Goal: Information Seeking & Learning: Find specific fact

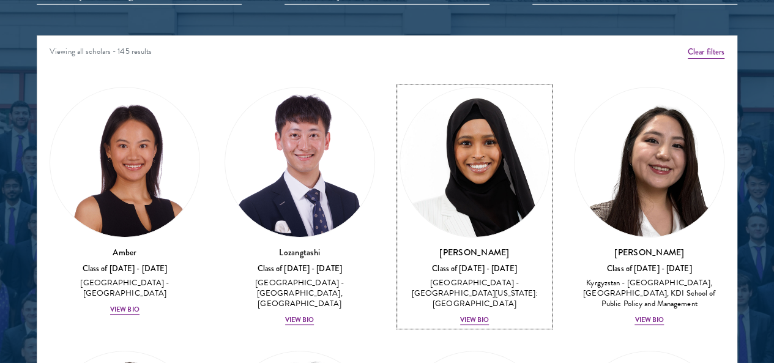
drag, startPoint x: 412, startPoint y: 81, endPoint x: 0, endPoint y: 103, distance: 412.9
click at [0, 131] on div at bounding box center [387, 98] width 774 height 756
drag, startPoint x: 0, startPoint y: 131, endPoint x: 0, endPoint y: 188, distance: 56.9
click at [0, 139] on div at bounding box center [387, 98] width 774 height 756
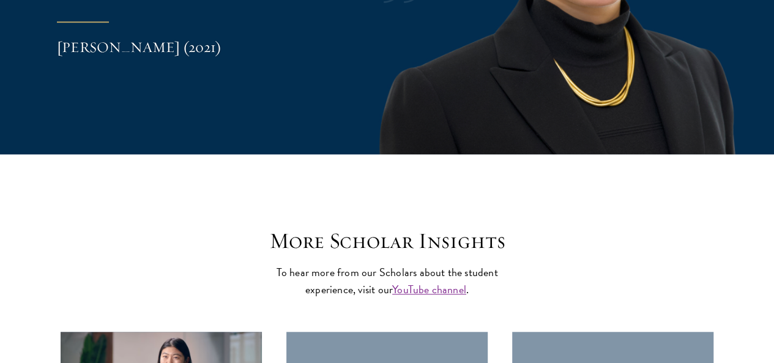
drag, startPoint x: 0, startPoint y: 188, endPoint x: 0, endPoint y: 329, distance: 141.3
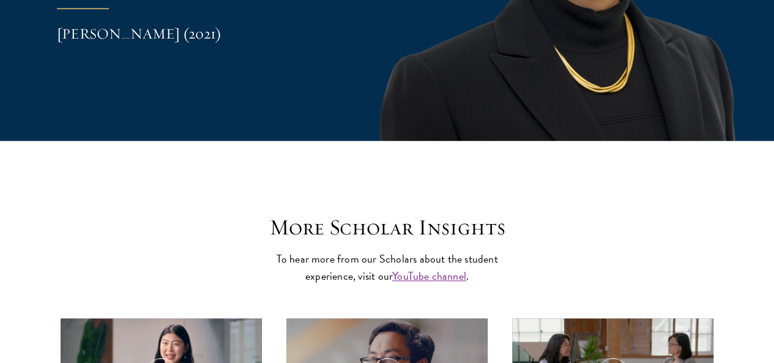
scroll to position [2705, 0]
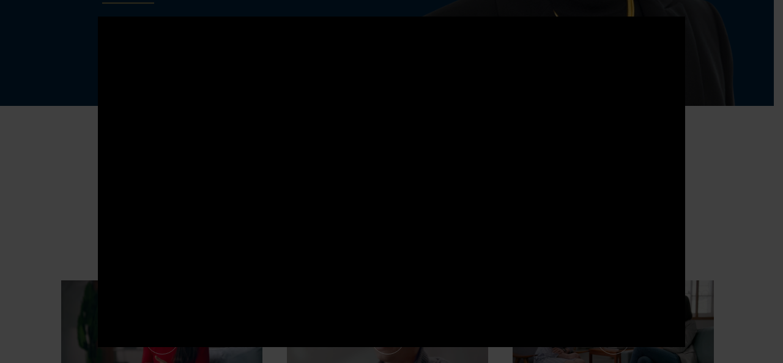
click at [68, 319] on div at bounding box center [391, 181] width 783 height 363
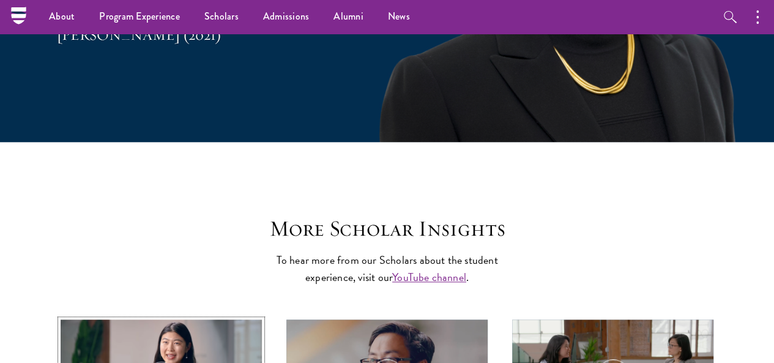
scroll to position [2702, 0]
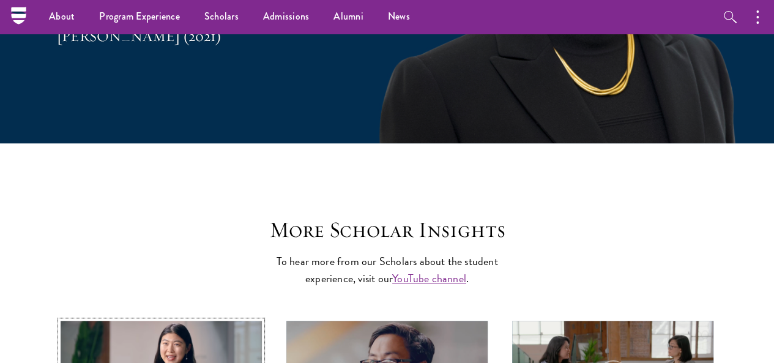
drag, startPoint x: 67, startPoint y: 319, endPoint x: 70, endPoint y: 302, distance: 17.4
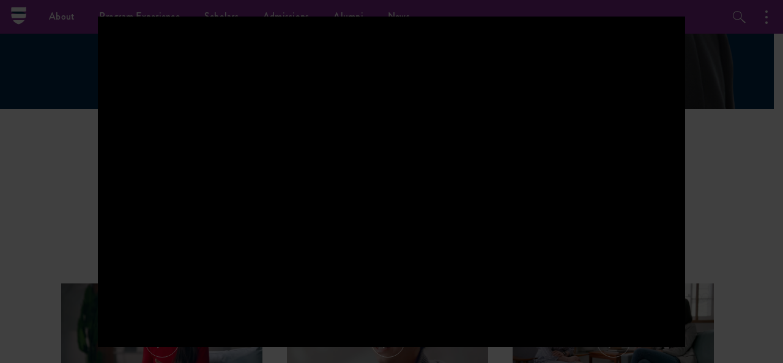
click at [78, 308] on div at bounding box center [391, 181] width 783 height 363
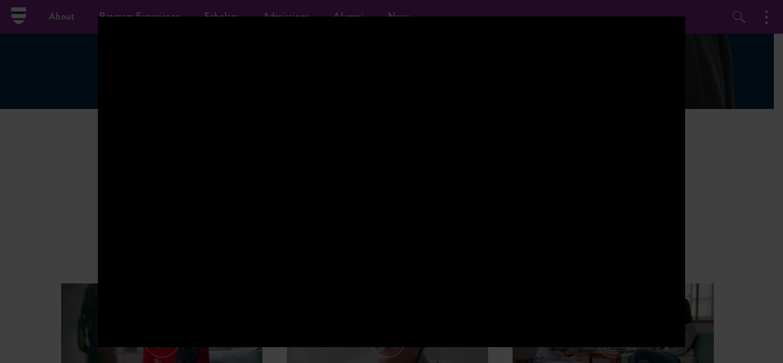
click at [78, 270] on div at bounding box center [391, 181] width 783 height 363
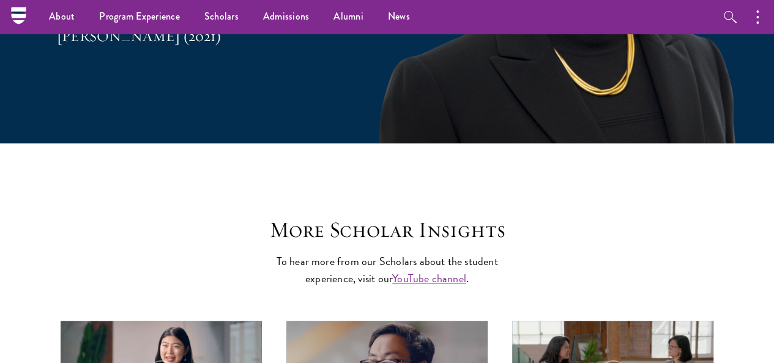
drag, startPoint x: 83, startPoint y: 264, endPoint x: 102, endPoint y: 275, distance: 21.4
click at [103, 275] on div "More Scholar Insights To hear more from our Scholars about the student experien…" at bounding box center [387, 369] width 701 height 305
drag, startPoint x: 102, startPoint y: 275, endPoint x: 112, endPoint y: 247, distance: 30.0
drag, startPoint x: 40, startPoint y: 286, endPoint x: 2, endPoint y: 310, distance: 44.8
click at [0, 322] on section "More Scholar Insights To hear more from our Scholars about the student experien…" at bounding box center [387, 369] width 774 height 452
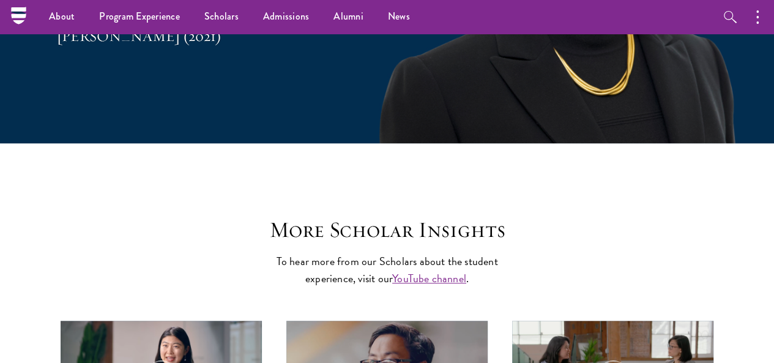
drag, startPoint x: 9, startPoint y: 327, endPoint x: 18, endPoint y: 325, distance: 9.3
click at [18, 325] on section "More Scholar Insights To hear more from our Scholars about the student experien…" at bounding box center [387, 369] width 774 height 452
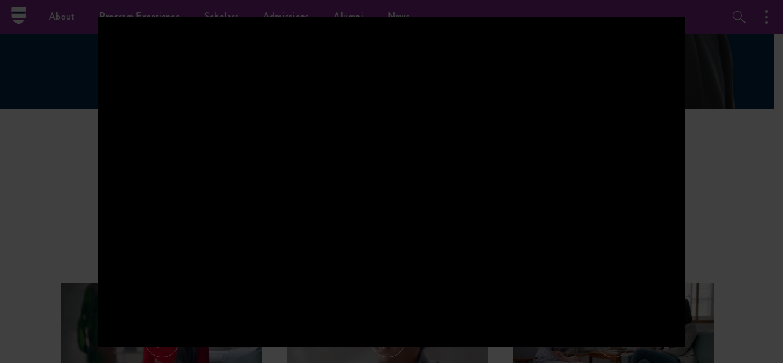
click at [75, 301] on div at bounding box center [391, 181] width 783 height 363
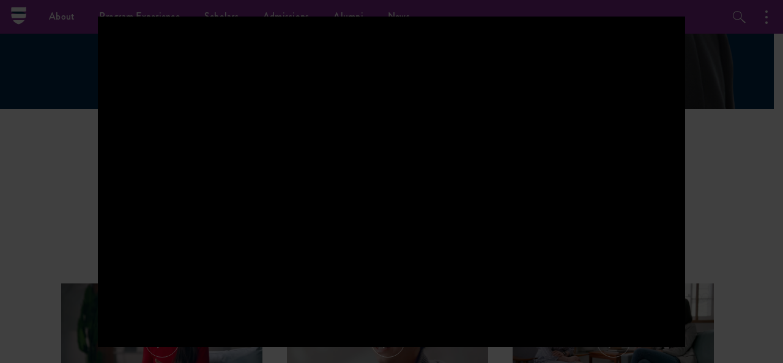
click at [75, 301] on div at bounding box center [391, 181] width 783 height 363
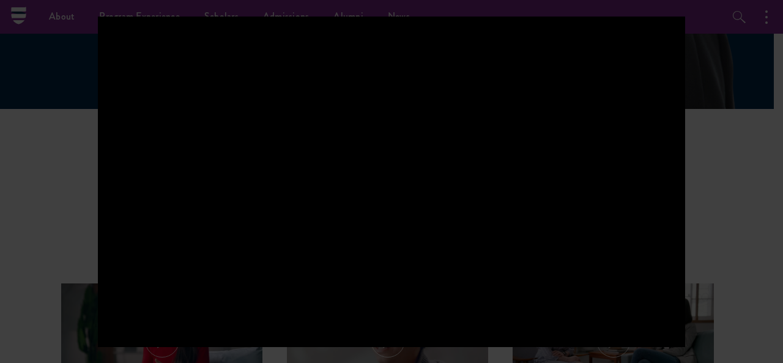
click at [75, 301] on div at bounding box center [391, 181] width 783 height 363
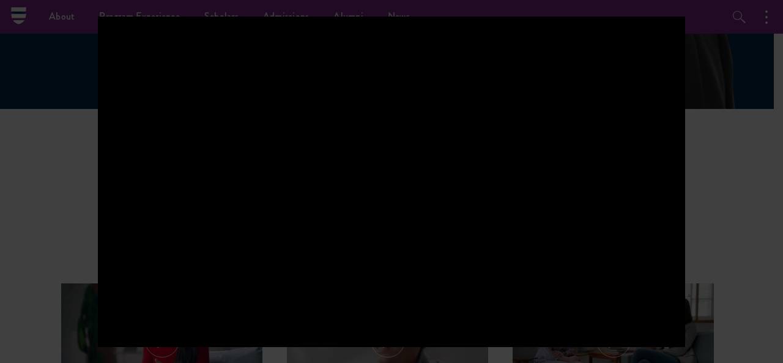
click at [75, 300] on div at bounding box center [391, 181] width 783 height 363
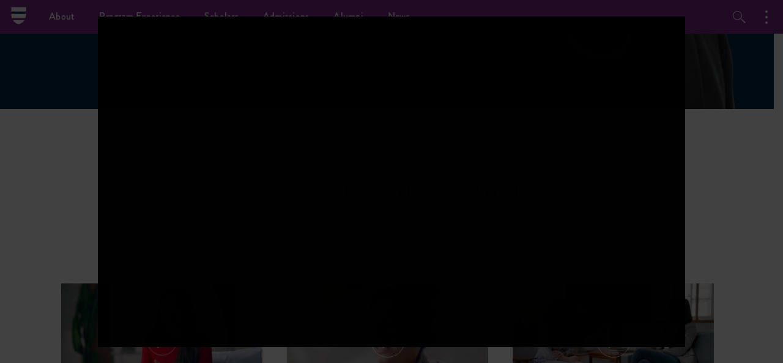
click at [75, 297] on div at bounding box center [391, 181] width 783 height 363
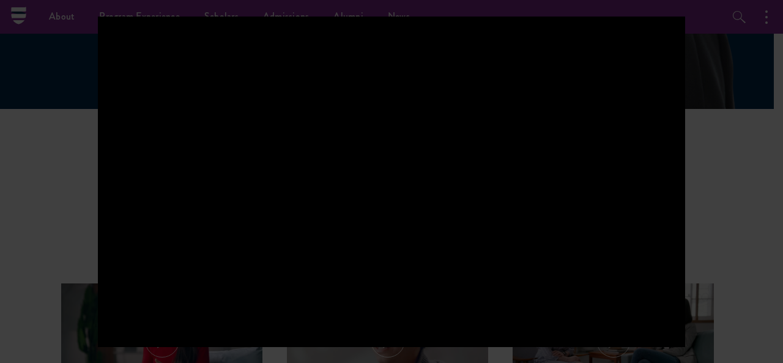
click at [76, 297] on div at bounding box center [391, 181] width 783 height 363
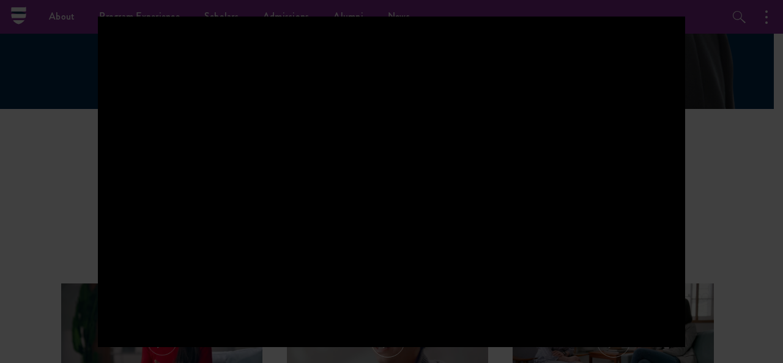
click at [76, 296] on div at bounding box center [391, 181] width 783 height 363
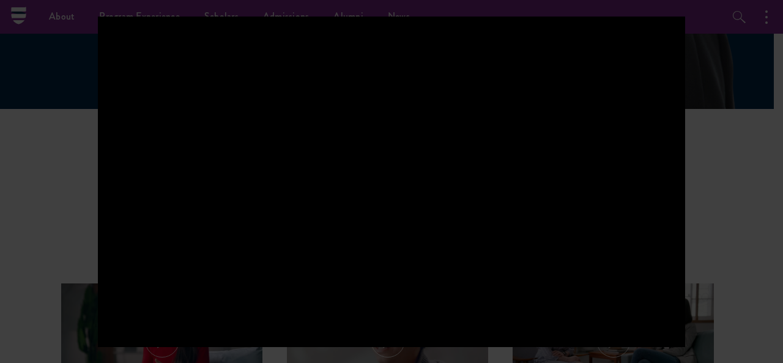
click at [76, 296] on div at bounding box center [391, 181] width 783 height 363
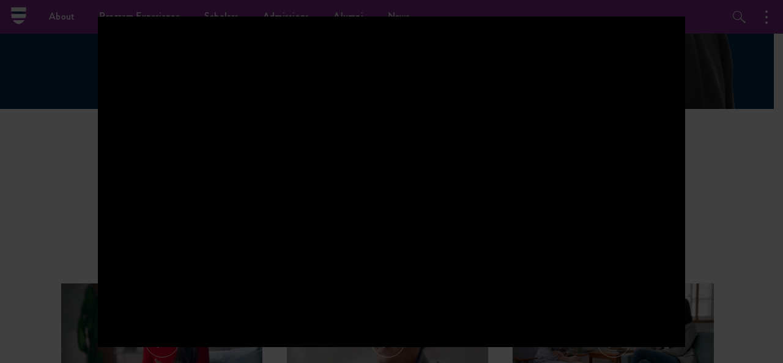
click at [76, 296] on div at bounding box center [391, 181] width 783 height 363
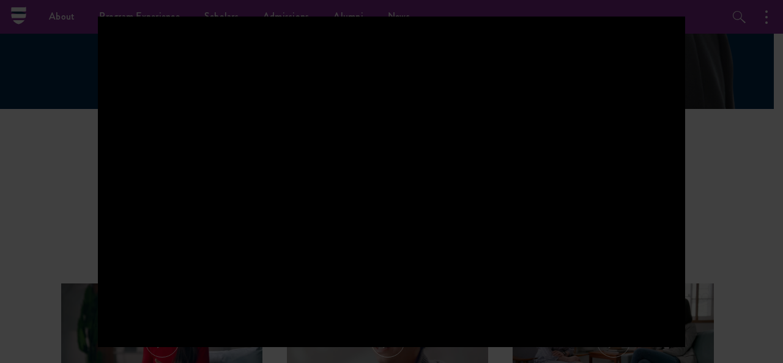
click at [76, 296] on div at bounding box center [391, 181] width 783 height 363
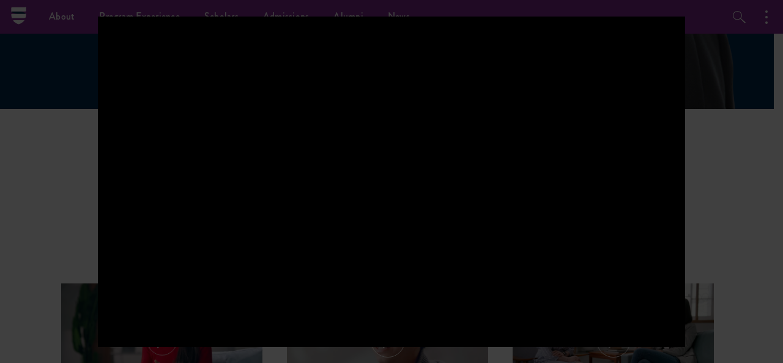
click at [77, 296] on div at bounding box center [391, 181] width 783 height 363
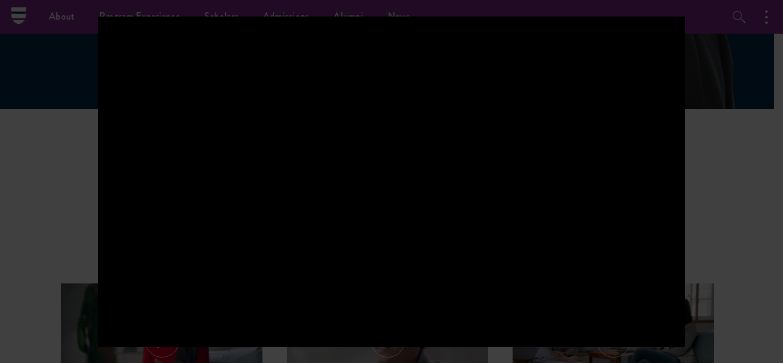
click at [77, 296] on div at bounding box center [391, 181] width 783 height 363
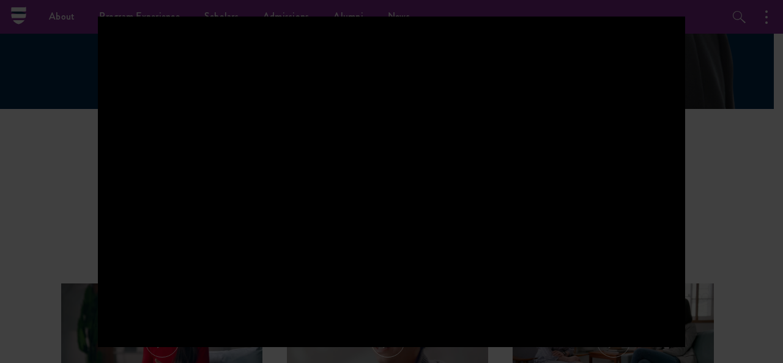
click at [77, 296] on div at bounding box center [391, 181] width 783 height 363
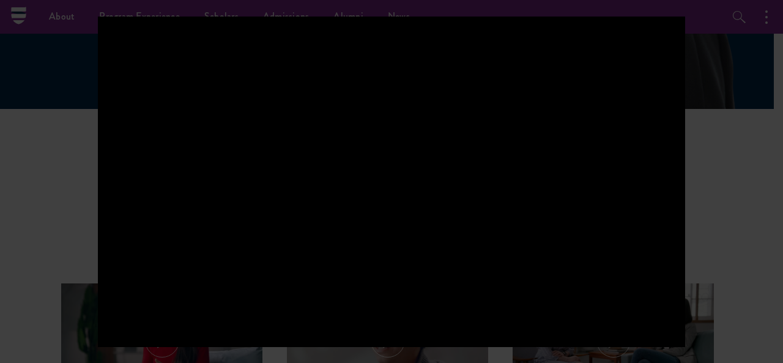
click at [77, 296] on div at bounding box center [391, 181] width 783 height 363
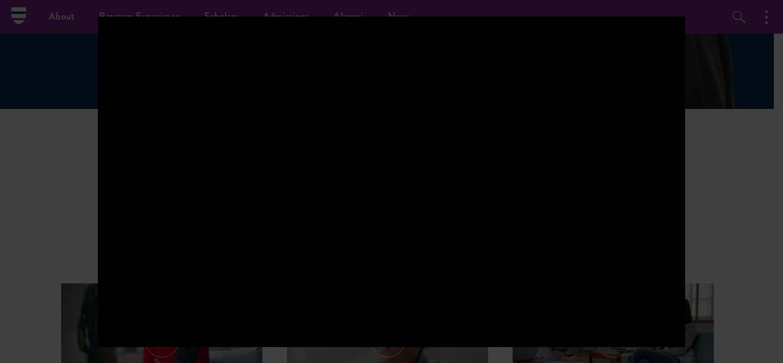
click at [77, 296] on div at bounding box center [391, 181] width 783 height 363
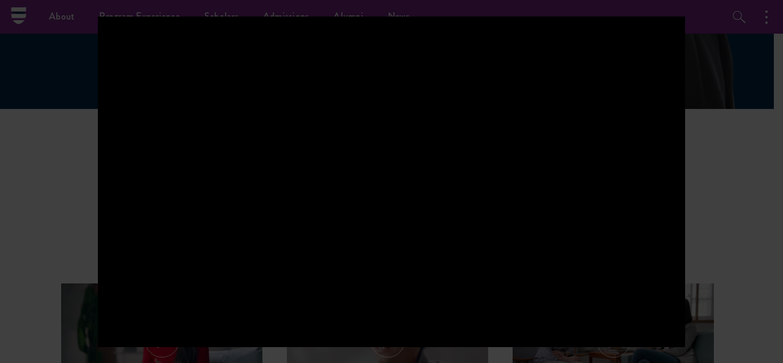
click at [78, 296] on div at bounding box center [391, 181] width 783 height 363
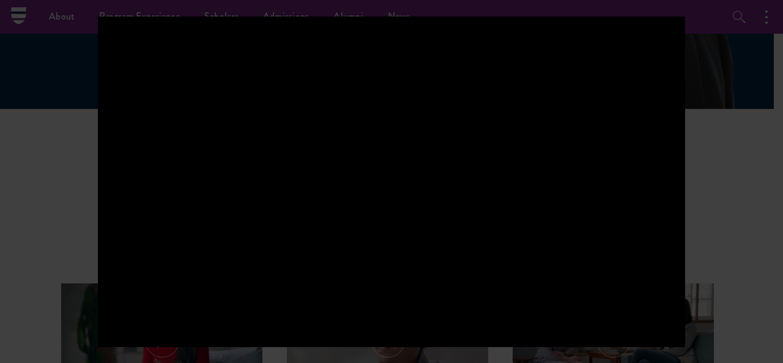
drag, startPoint x: 0, startPoint y: 330, endPoint x: 13, endPoint y: 329, distance: 13.5
drag, startPoint x: 7, startPoint y: 327, endPoint x: 108, endPoint y: 276, distance: 113.3
click at [6, 351] on div at bounding box center [391, 181] width 783 height 363
click at [9, 347] on div at bounding box center [391, 181] width 783 height 363
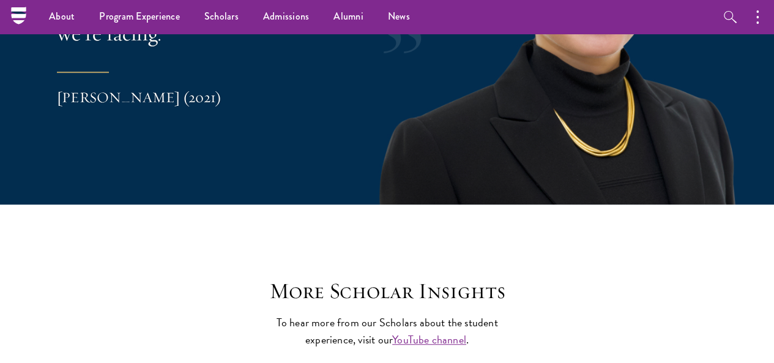
drag, startPoint x: 396, startPoint y: 350, endPoint x: 721, endPoint y: 65, distance: 431.4
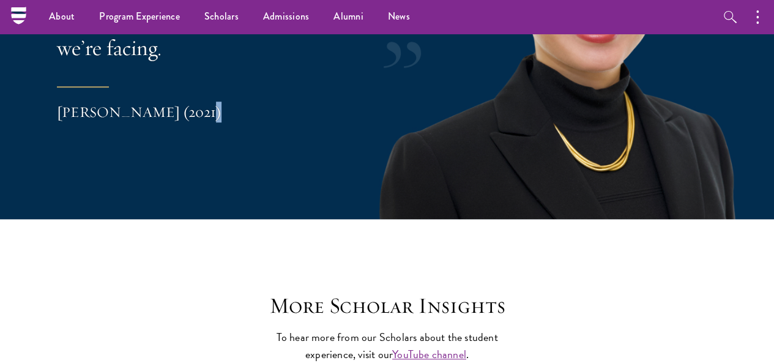
scroll to position [2579, 0]
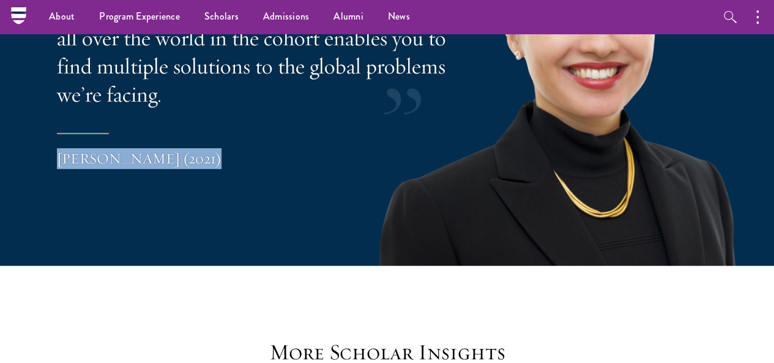
drag, startPoint x: 760, startPoint y: 80, endPoint x: 782, endPoint y: 100, distance: 29.9
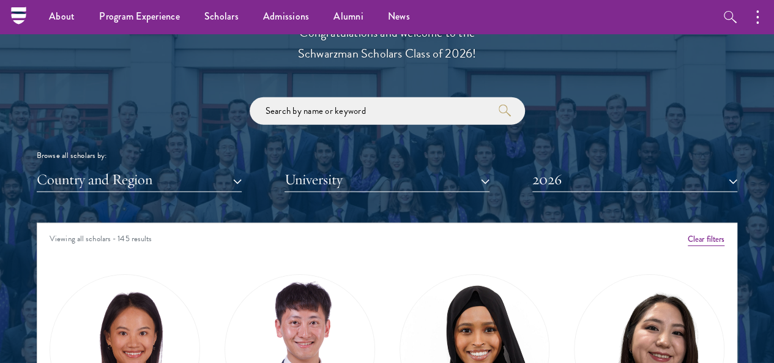
scroll to position [1426, 0]
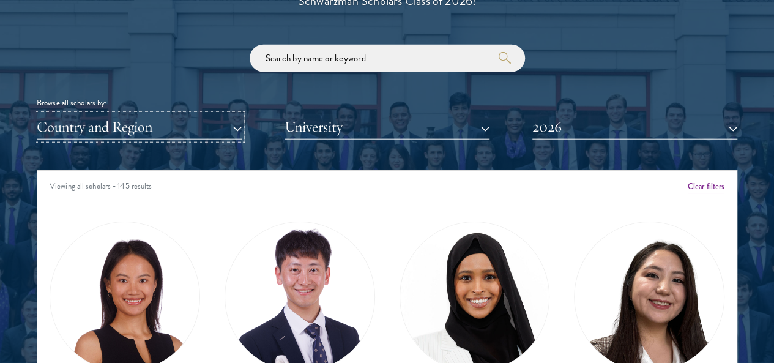
click at [214, 114] on button "Country and Region" at bounding box center [139, 126] width 205 height 25
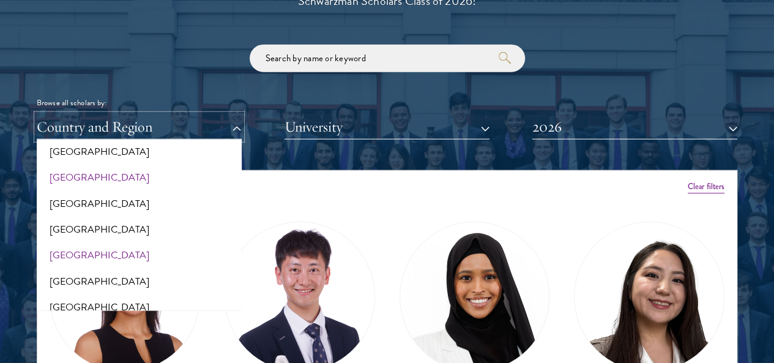
scroll to position [367, 0]
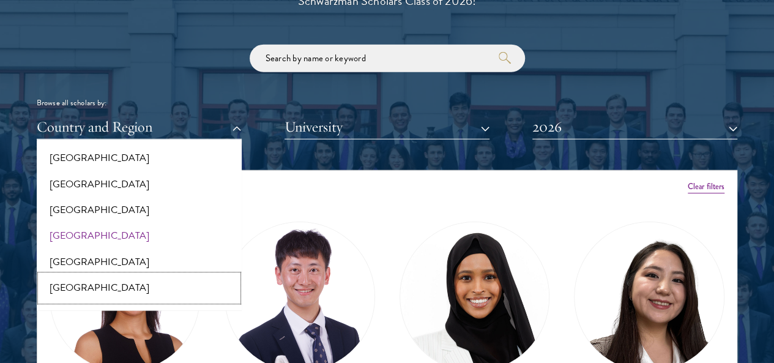
click at [121, 275] on button "[GEOGRAPHIC_DATA]" at bounding box center [139, 288] width 198 height 26
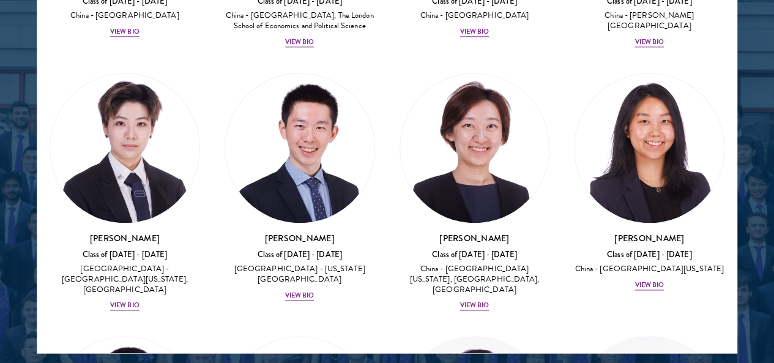
scroll to position [795, 0]
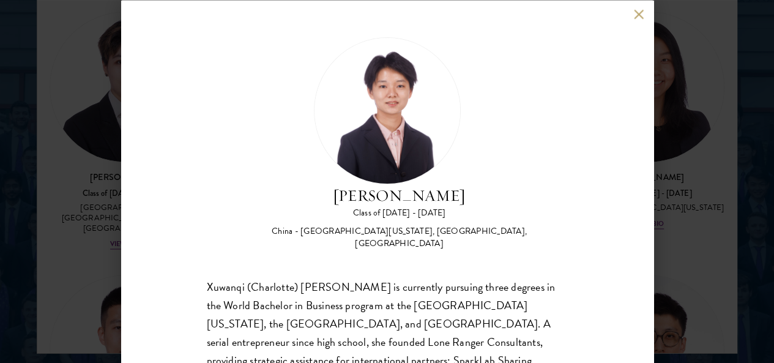
drag, startPoint x: 541, startPoint y: 77, endPoint x: 350, endPoint y: 67, distance: 191.1
click at [350, 67] on div "[PERSON_NAME] Class of [DATE] - [DATE] [GEOGRAPHIC_DATA] - [GEOGRAPHIC_DATA][US…" at bounding box center [387, 143] width 361 height 213
copy div "[PERSON_NAME]"
click at [636, 14] on button at bounding box center [639, 14] width 10 height 10
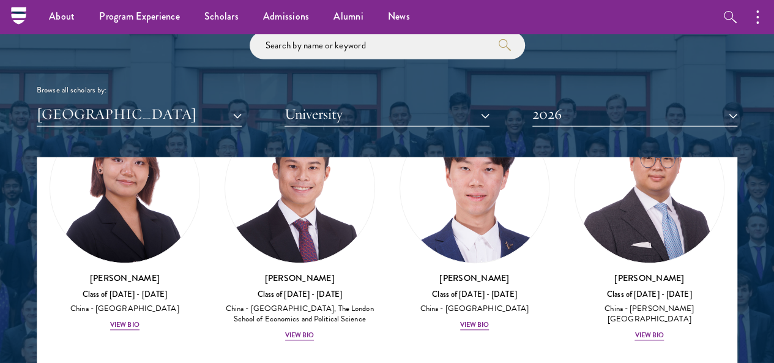
scroll to position [1364, 0]
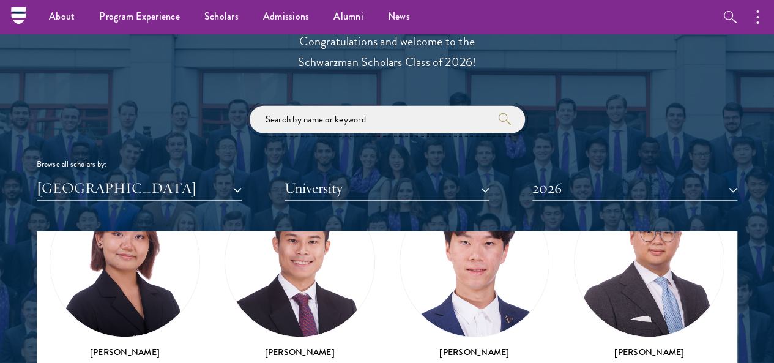
drag, startPoint x: 370, startPoint y: 101, endPoint x: 162, endPoint y: 103, distance: 208.0
click at [162, 106] on div "Browse all scholars by: [GEOGRAPHIC_DATA] All Countries and Regions [GEOGRAPHIC…" at bounding box center [387, 153] width 701 height 95
paste input "[PERSON_NAME]"
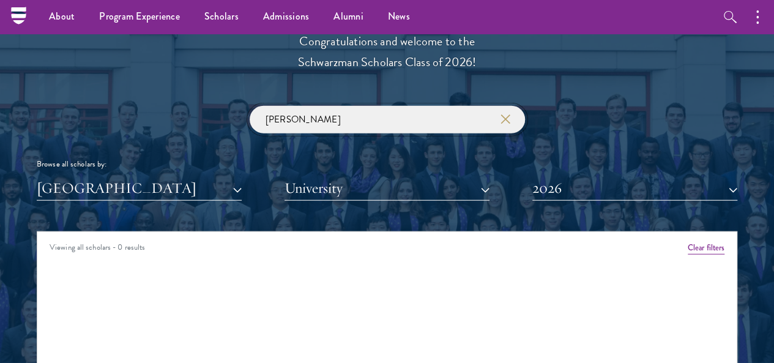
type input "[PERSON_NAME]"
click at [179, 158] on div "Browse all scholars by:" at bounding box center [387, 164] width 701 height 13
click at [175, 176] on button "[GEOGRAPHIC_DATA]" at bounding box center [139, 188] width 205 height 25
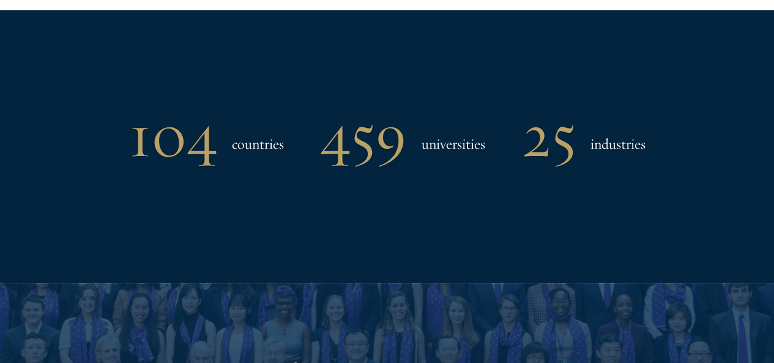
scroll to position [1303, 0]
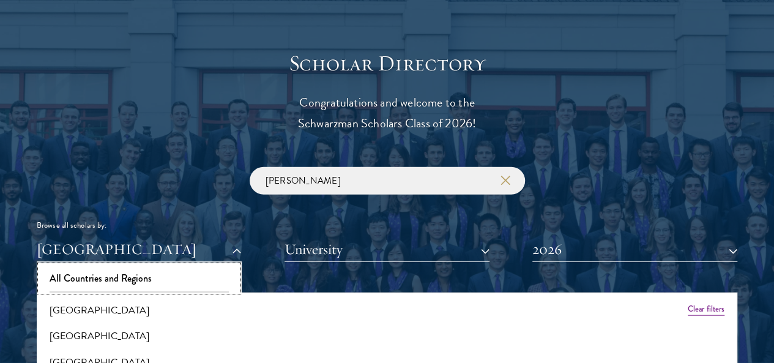
click at [174, 266] on button "All Countries and Regions" at bounding box center [139, 279] width 198 height 26
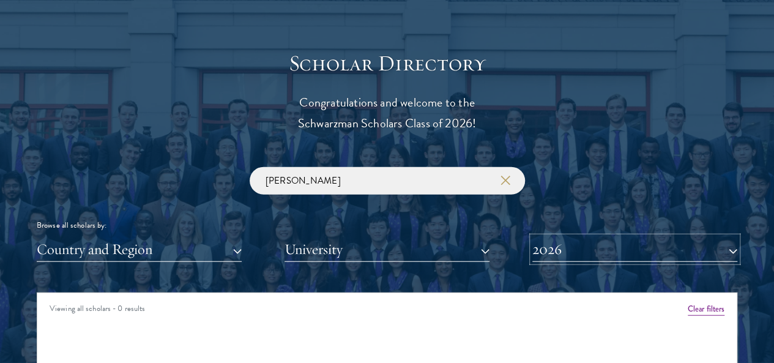
click at [576, 237] on button "2026" at bounding box center [634, 249] width 205 height 25
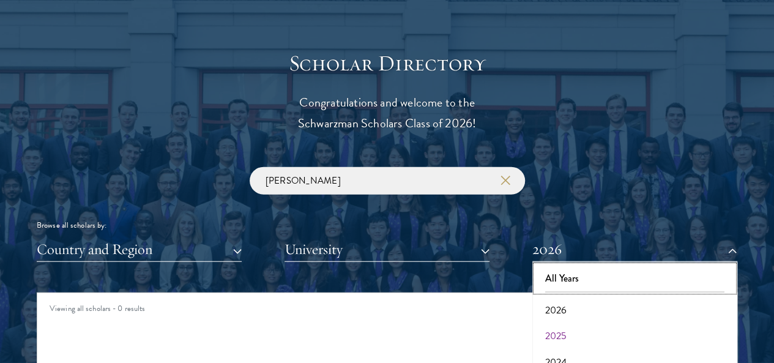
click at [563, 266] on button "All Years" at bounding box center [635, 279] width 198 height 26
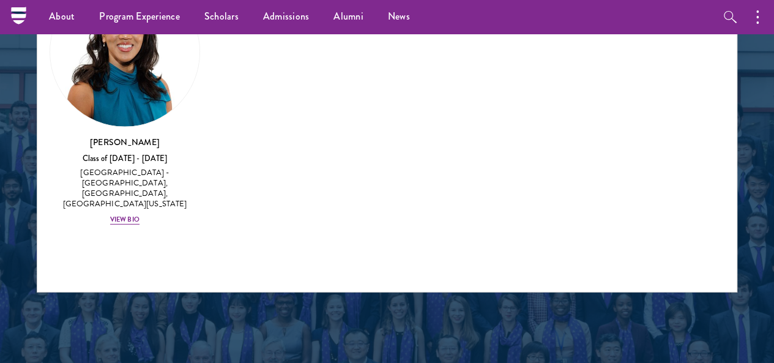
scroll to position [1303, 0]
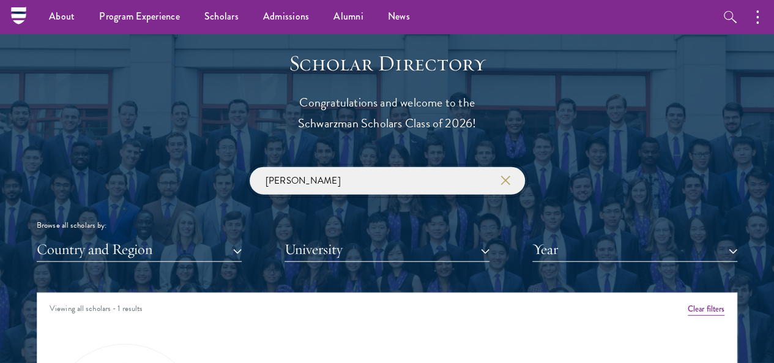
drag, startPoint x: 373, startPoint y: 167, endPoint x: 193, endPoint y: 173, distance: 180.0
click at [193, 173] on div "[PERSON_NAME] Browse all scholars by: Country and Region All Countries and Regi…" at bounding box center [387, 214] width 701 height 95
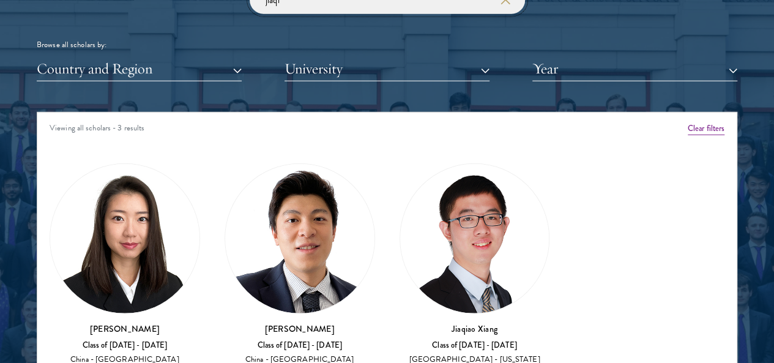
scroll to position [1487, 0]
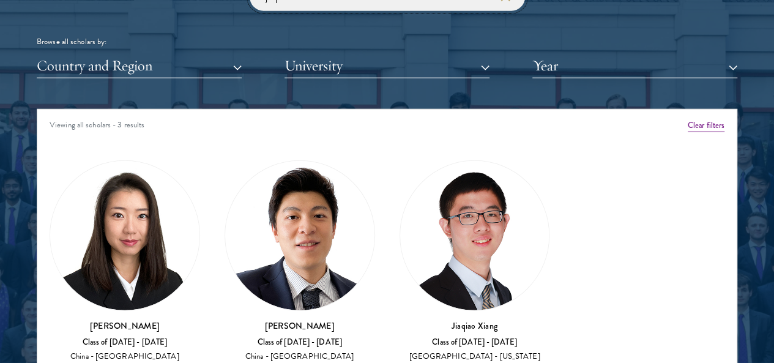
type input "jiaqi"
click at [141, 194] on img at bounding box center [124, 235] width 149 height 149
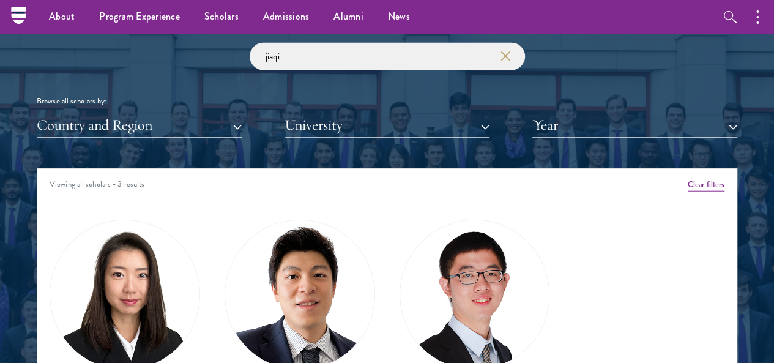
scroll to position [1364, 0]
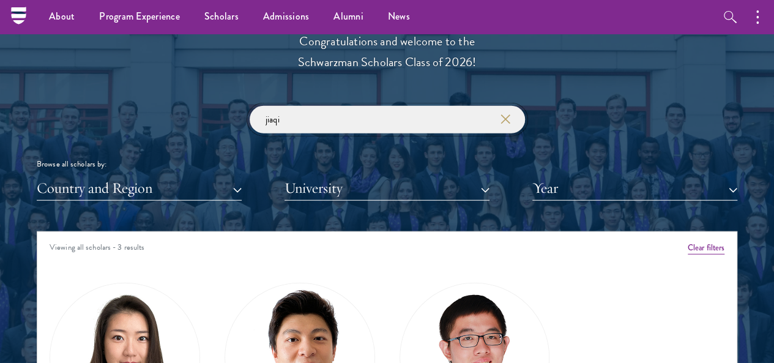
drag, startPoint x: 349, startPoint y: 94, endPoint x: 239, endPoint y: 99, distance: 109.7
click at [239, 106] on div "jiaqi Browse all scholars by: Country and Region All Countries and Regions [GEO…" at bounding box center [387, 153] width 701 height 95
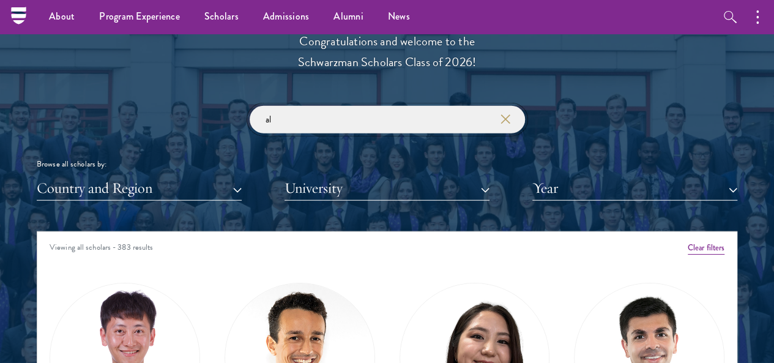
type input "a"
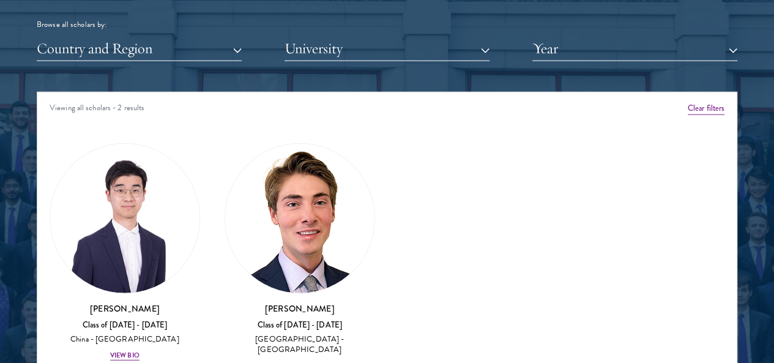
scroll to position [1548, 0]
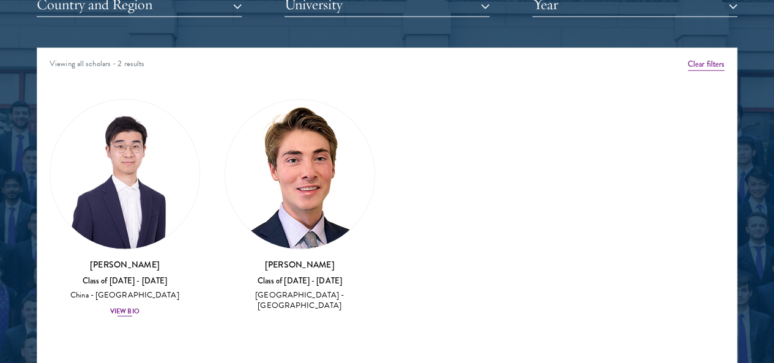
type input "walla"
click at [145, 143] on img at bounding box center [124, 174] width 149 height 149
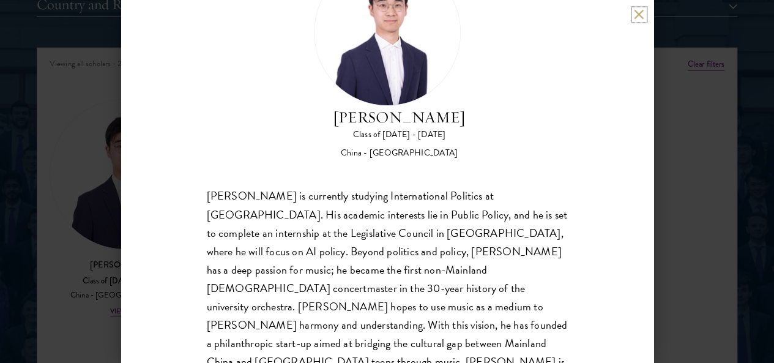
scroll to position [87, 0]
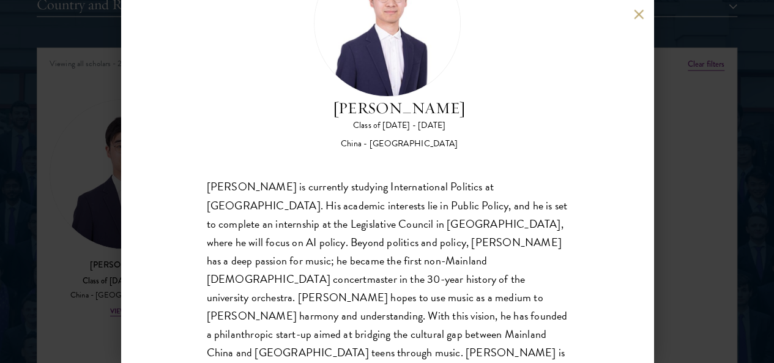
click at [273, 232] on div "[PERSON_NAME] is currently studying International Politics at [GEOGRAPHIC_DATA]…" at bounding box center [387, 279] width 361 height 203
drag, startPoint x: 278, startPoint y: 234, endPoint x: 182, endPoint y: 239, distance: 95.6
click at [182, 239] on div "[PERSON_NAME] Class of [DATE] - [DATE] [GEOGRAPHIC_DATA] - [GEOGRAPHIC_DATA] [P…" at bounding box center [387, 181] width 532 height 363
click at [262, 235] on div "[PERSON_NAME] is currently studying International Politics at [GEOGRAPHIC_DATA]…" at bounding box center [387, 279] width 361 height 203
drag, startPoint x: 275, startPoint y: 236, endPoint x: 191, endPoint y: 238, distance: 83.2
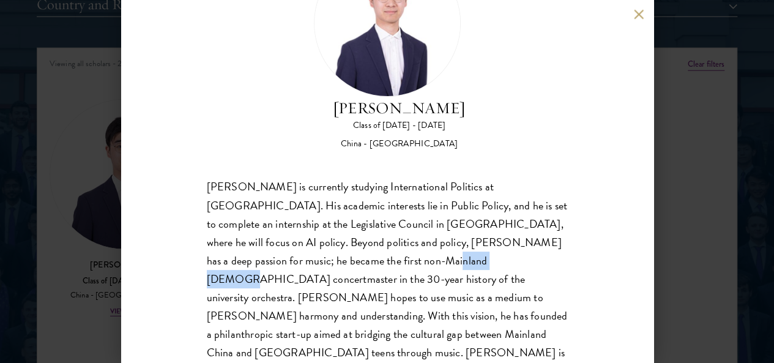
click at [191, 238] on div "[PERSON_NAME] Class of [DATE] - [DATE] [GEOGRAPHIC_DATA] - [GEOGRAPHIC_DATA] [P…" at bounding box center [387, 181] width 532 height 363
copy div "concertmaster"
drag, startPoint x: 636, startPoint y: 13, endPoint x: 630, endPoint y: 21, distance: 10.0
click at [636, 13] on button at bounding box center [639, 14] width 10 height 10
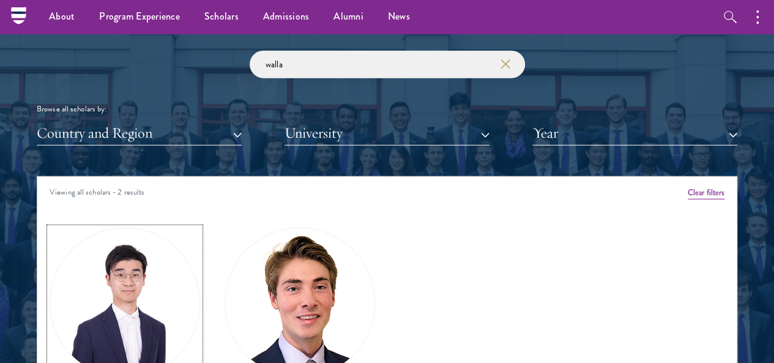
scroll to position [1364, 0]
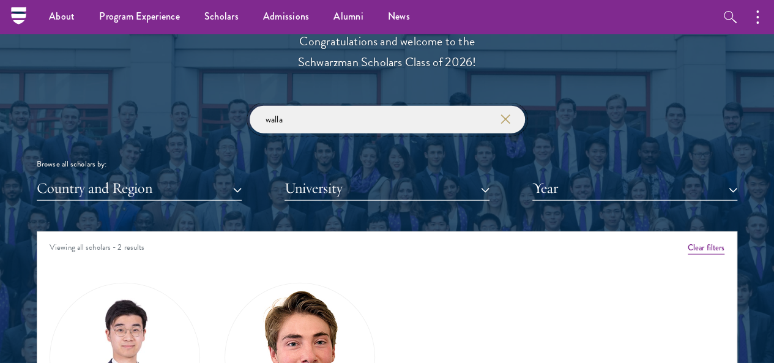
drag, startPoint x: 332, startPoint y: 94, endPoint x: 160, endPoint y: 105, distance: 172.3
click at [160, 106] on div "walla Browse all scholars by: Country and Region All Countries and Regions [GEO…" at bounding box center [387, 153] width 701 height 95
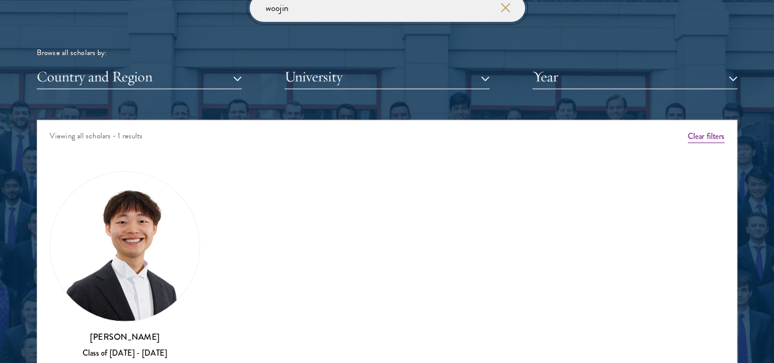
scroll to position [1487, 0]
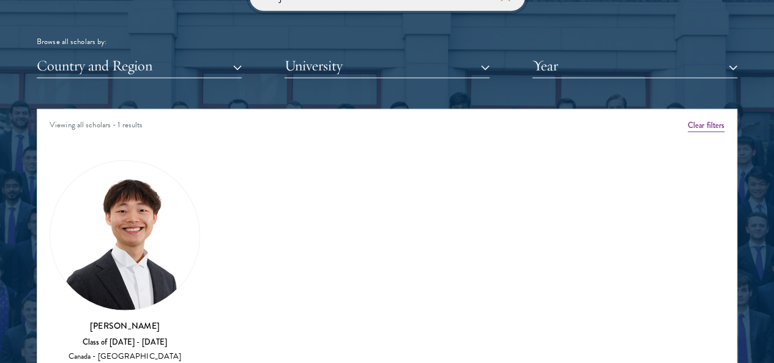
type input "woojin"
click at [146, 194] on img at bounding box center [124, 235] width 149 height 149
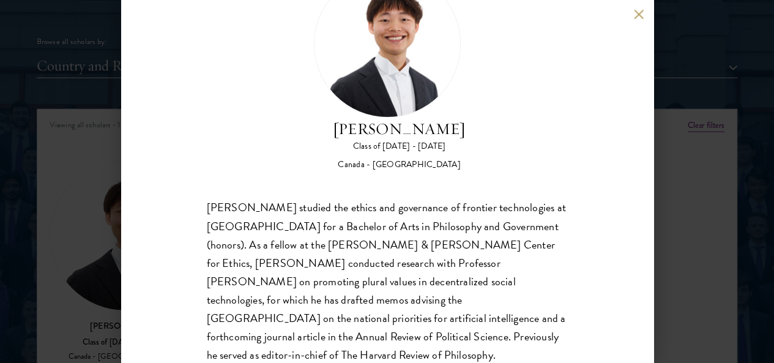
scroll to position [67, 0]
click at [641, 13] on button at bounding box center [639, 14] width 10 height 10
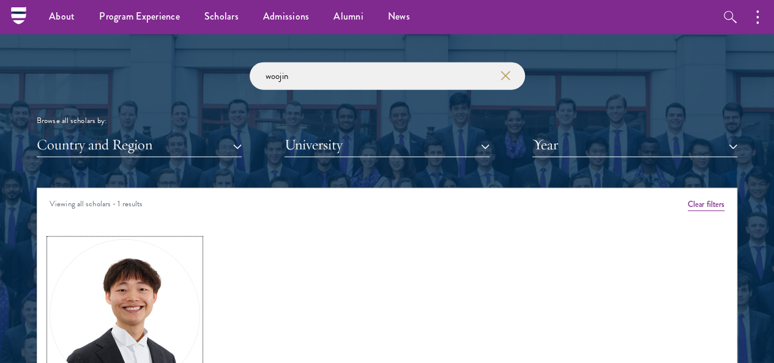
scroll to position [1364, 0]
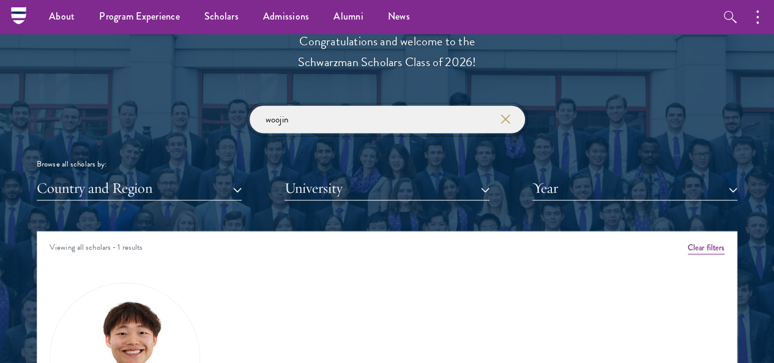
drag, startPoint x: 259, startPoint y: 96, endPoint x: 209, endPoint y: 99, distance: 50.2
click at [209, 106] on div "woojin Browse all scholars by: Country and Region All Countries and Regions [GE…" at bounding box center [387, 153] width 701 height 95
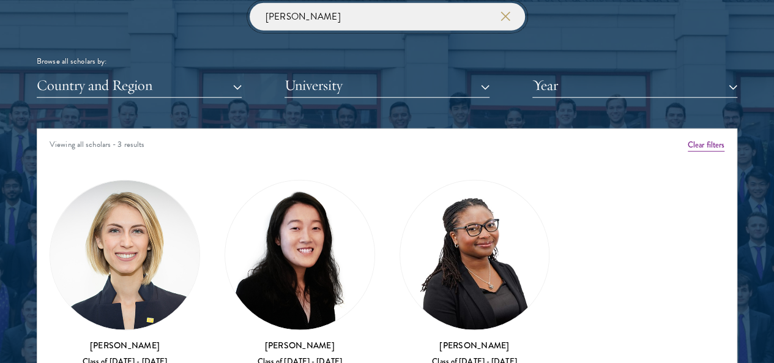
scroll to position [1487, 0]
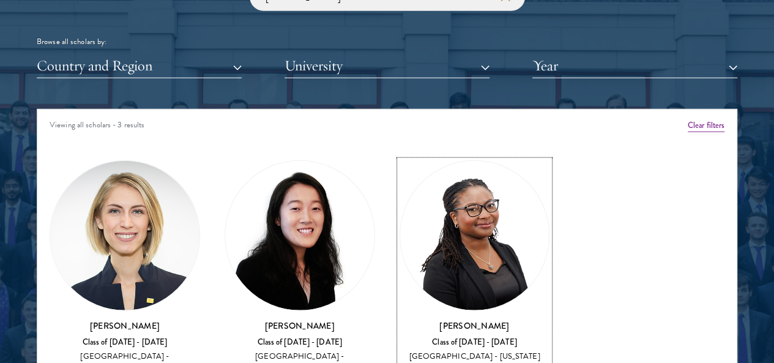
click at [401, 198] on img at bounding box center [474, 235] width 149 height 149
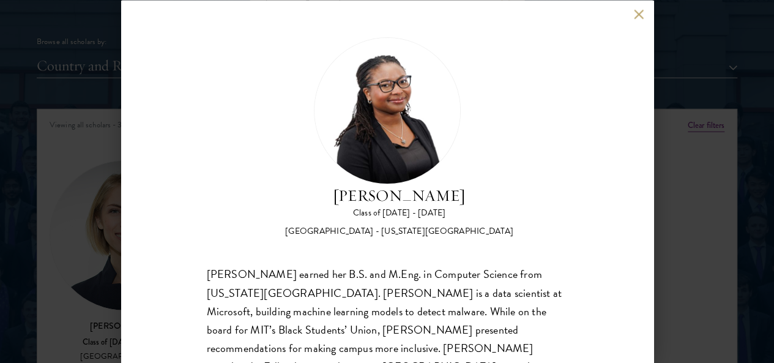
click at [643, 13] on button at bounding box center [639, 14] width 10 height 10
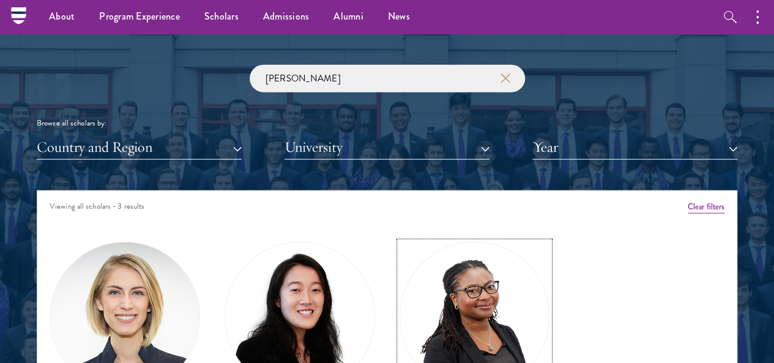
scroll to position [1364, 0]
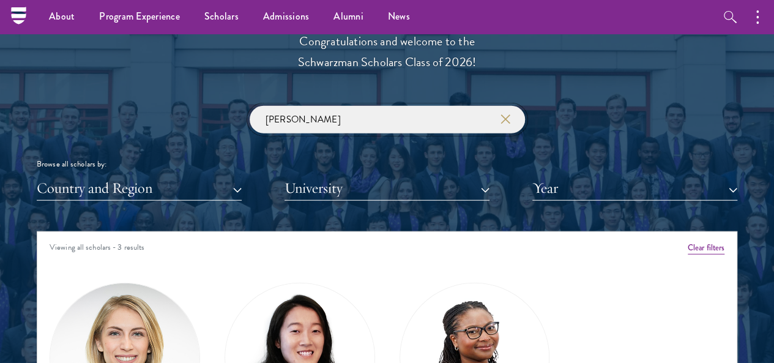
drag, startPoint x: 326, startPoint y: 99, endPoint x: 121, endPoint y: 103, distance: 205.6
click at [121, 106] on div "[PERSON_NAME] Browse all scholars by: Country and Region All Countries and Regi…" at bounding box center [387, 153] width 701 height 95
type input "、"
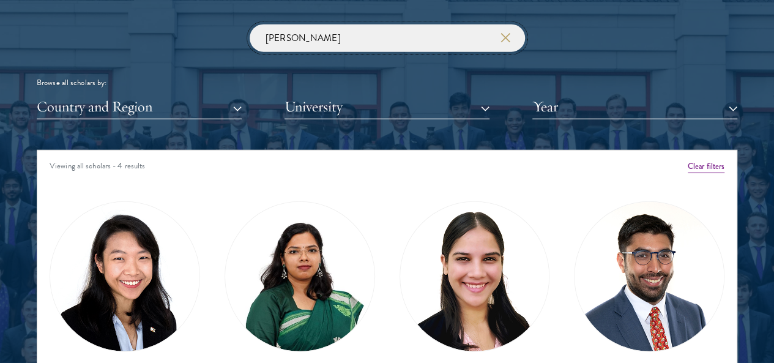
scroll to position [1487, 0]
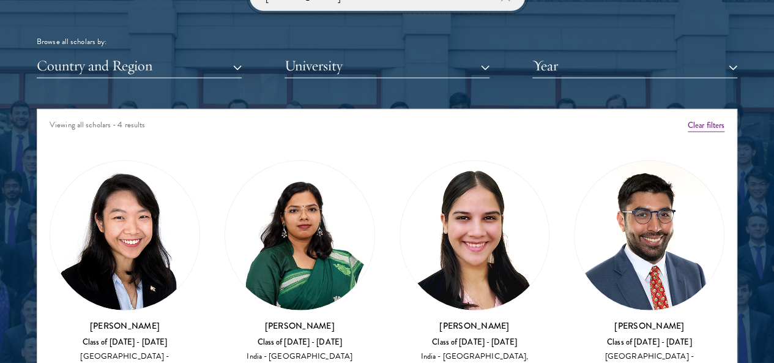
type input "[PERSON_NAME]"
click at [262, 212] on img at bounding box center [299, 235] width 149 height 149
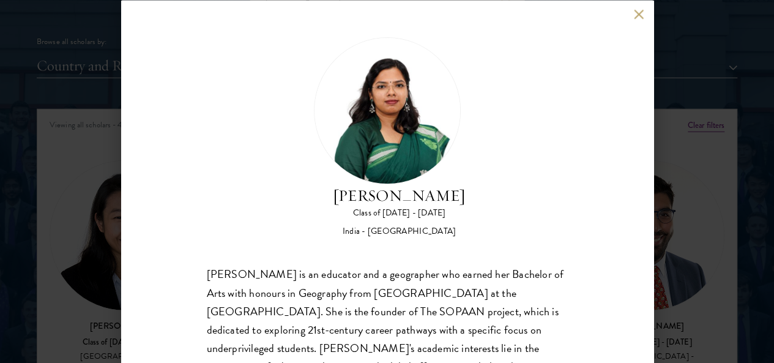
click at [635, 11] on button at bounding box center [639, 14] width 10 height 10
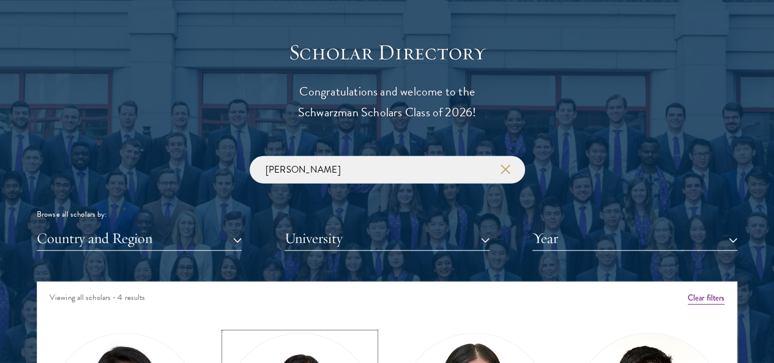
scroll to position [1364, 0]
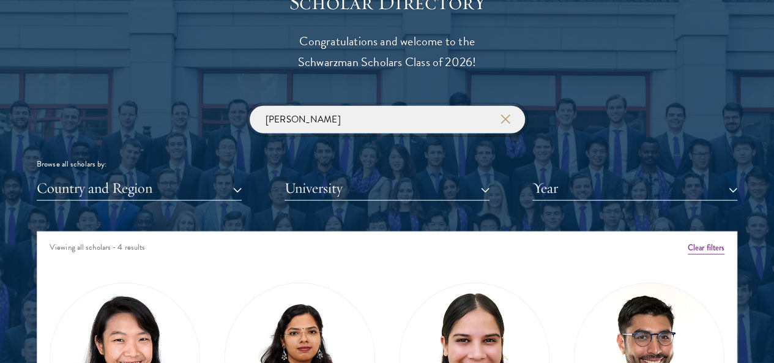
drag, startPoint x: 344, startPoint y: 101, endPoint x: 95, endPoint y: 102, distance: 248.4
click at [95, 106] on div "[PERSON_NAME] Browse all scholars by: Country and Region All Countries and Regi…" at bounding box center [387, 153] width 701 height 95
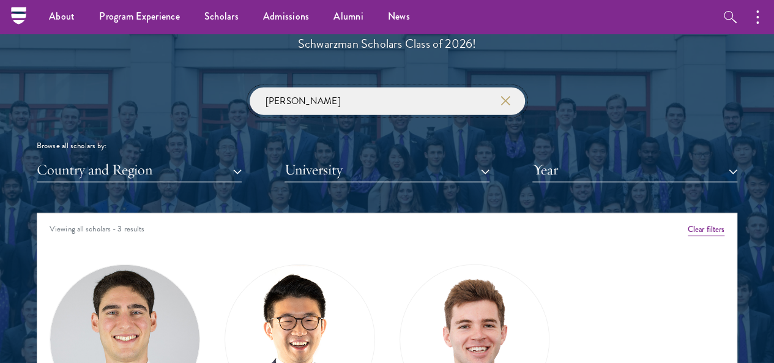
scroll to position [1364, 0]
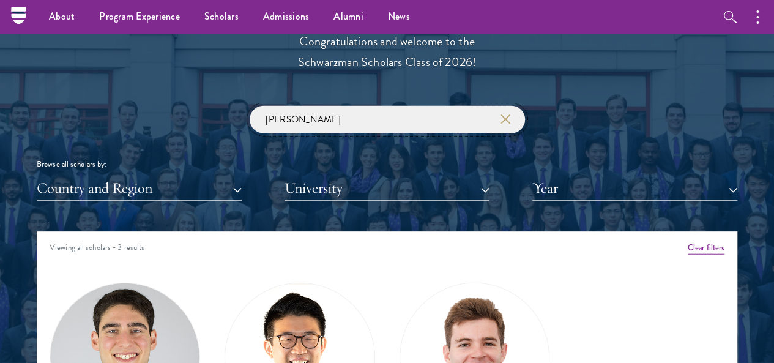
drag, startPoint x: 294, startPoint y: 105, endPoint x: 188, endPoint y: 102, distance: 105.9
click at [188, 106] on div "[PERSON_NAME] Browse all scholars by: Country and Region All Countries and Regi…" at bounding box center [387, 153] width 701 height 95
paste input "[PERSON_NAME]"
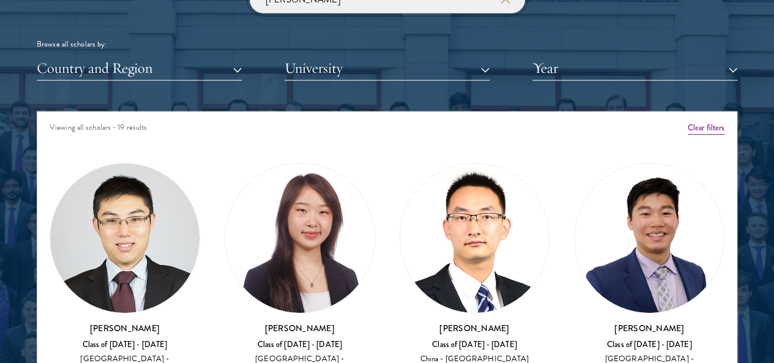
scroll to position [1487, 0]
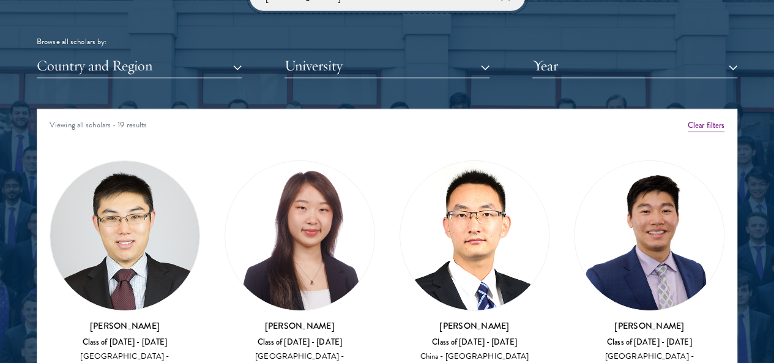
type input "[PERSON_NAME]"
click at [562, 53] on button "Year" at bounding box center [634, 65] width 205 height 25
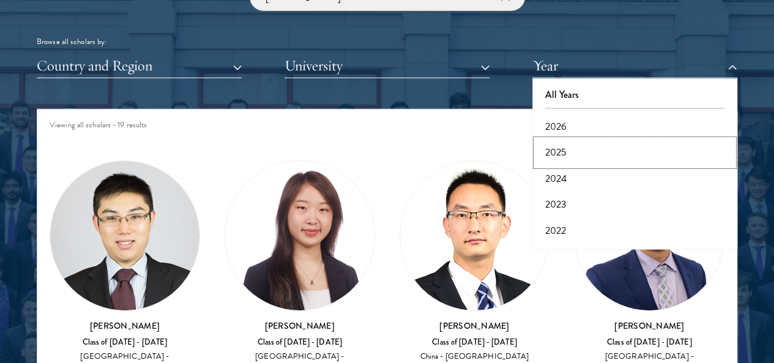
click at [551, 139] on button "2025" at bounding box center [635, 152] width 198 height 26
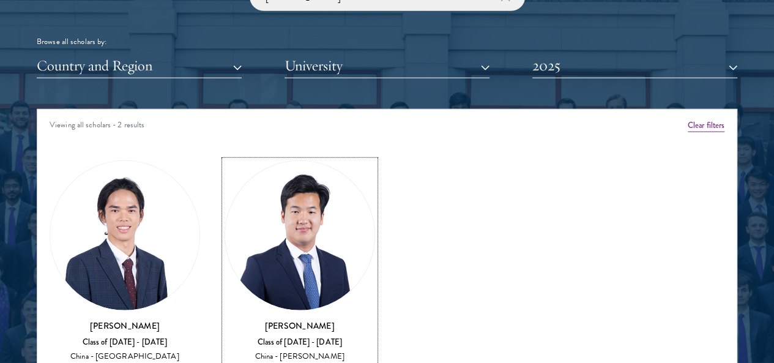
click at [258, 203] on img at bounding box center [299, 235] width 149 height 149
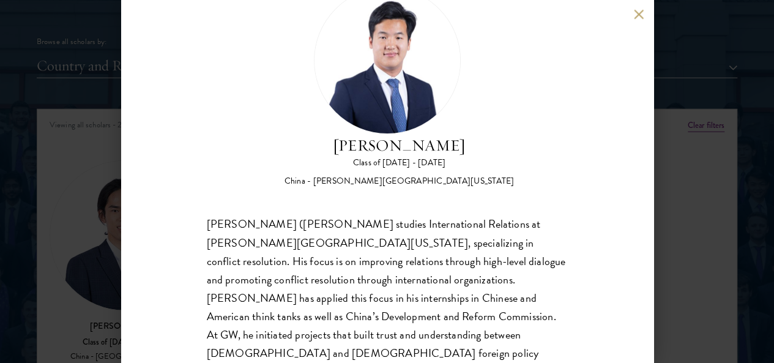
scroll to position [107, 0]
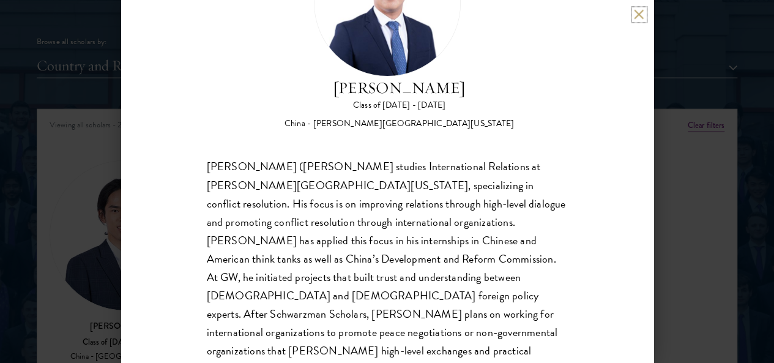
click at [634, 13] on button at bounding box center [639, 14] width 10 height 10
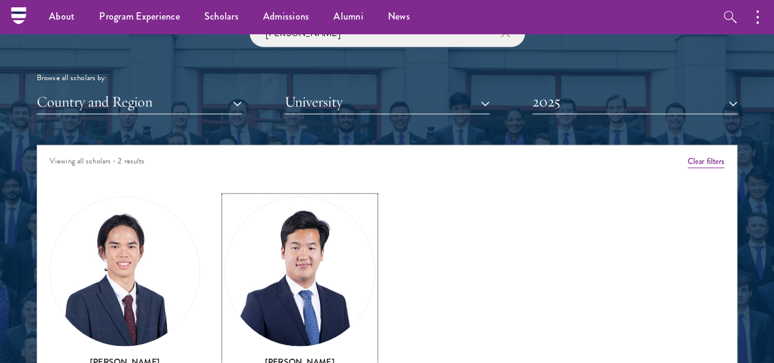
scroll to position [1426, 0]
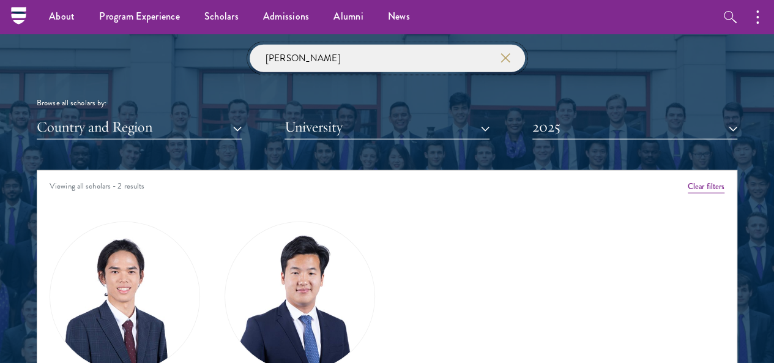
drag, startPoint x: 333, startPoint y: 45, endPoint x: 197, endPoint y: 47, distance: 135.8
click at [197, 47] on div "[PERSON_NAME] Browse all scholars by: Country and Region All Countries and Regi…" at bounding box center [387, 92] width 701 height 95
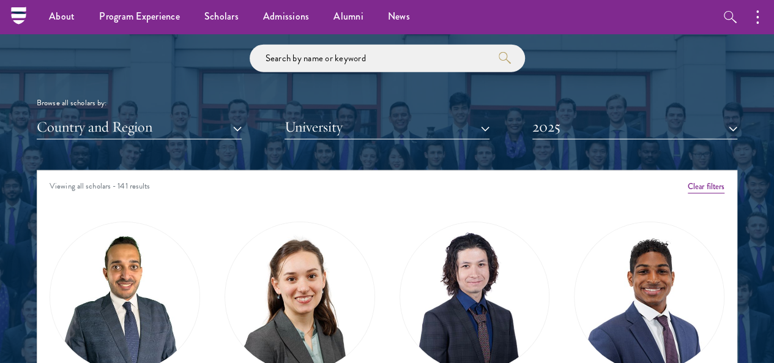
click at [560, 91] on div "Browse all scholars by: Country and Region All Countries and Regions [GEOGRAPHI…" at bounding box center [387, 92] width 701 height 95
click at [559, 114] on button "2025" at bounding box center [634, 126] width 205 height 25
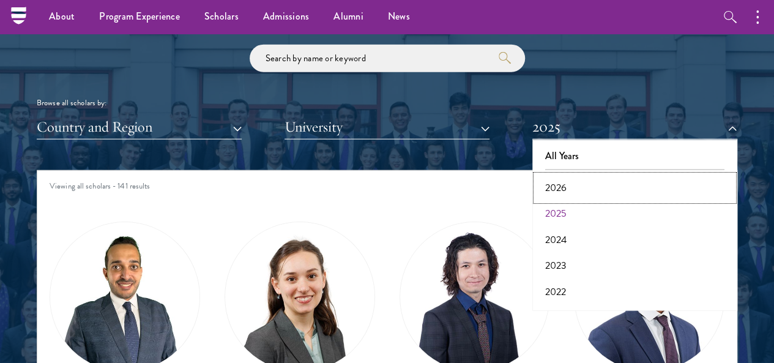
click at [549, 175] on button "2026" at bounding box center [635, 188] width 198 height 26
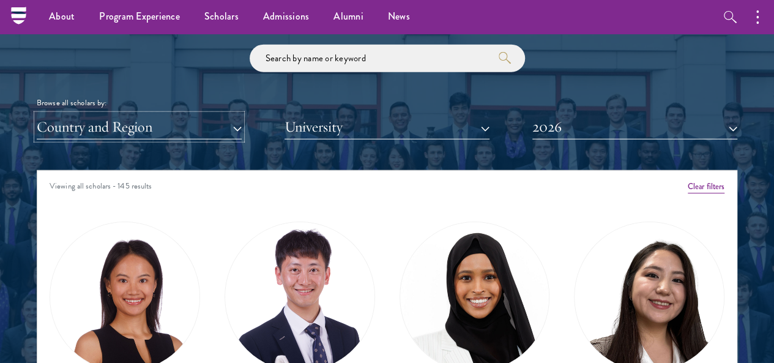
click at [187, 114] on button "Country and Region" at bounding box center [139, 126] width 205 height 25
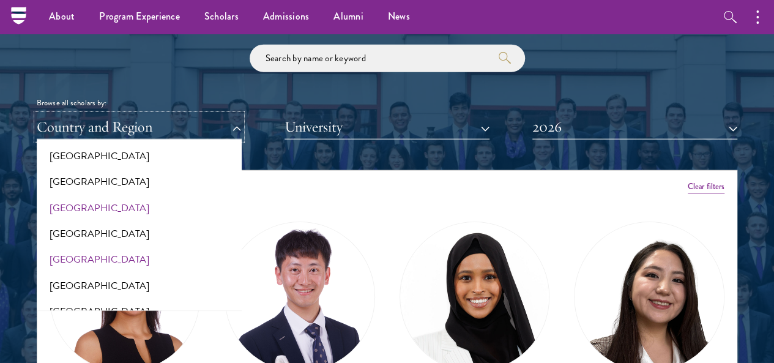
scroll to position [367, 0]
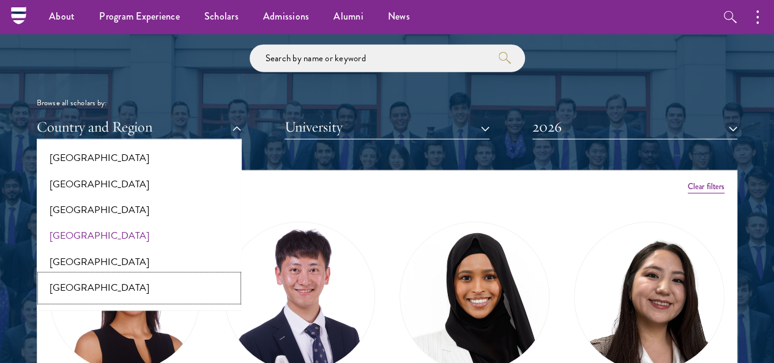
click at [99, 275] on button "[GEOGRAPHIC_DATA]" at bounding box center [139, 288] width 198 height 26
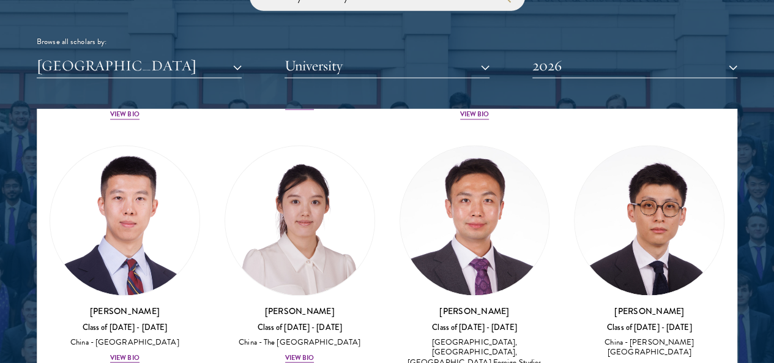
scroll to position [1050, 0]
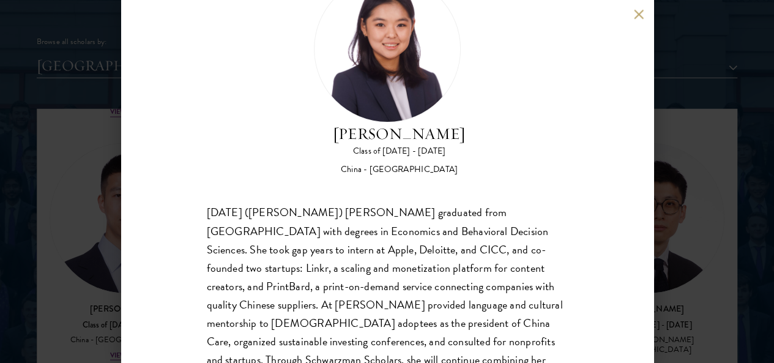
scroll to position [107, 0]
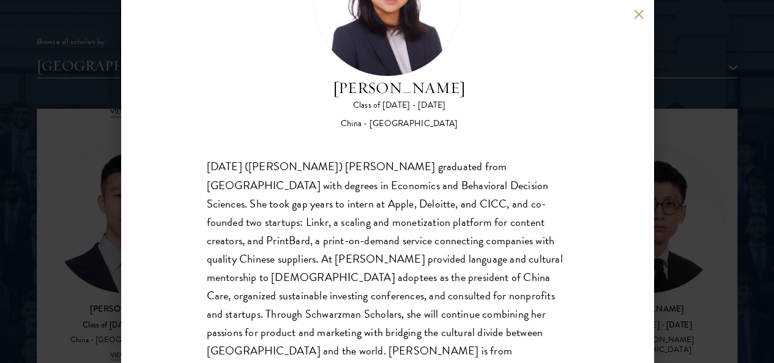
click at [634, 18] on button at bounding box center [639, 14] width 10 height 10
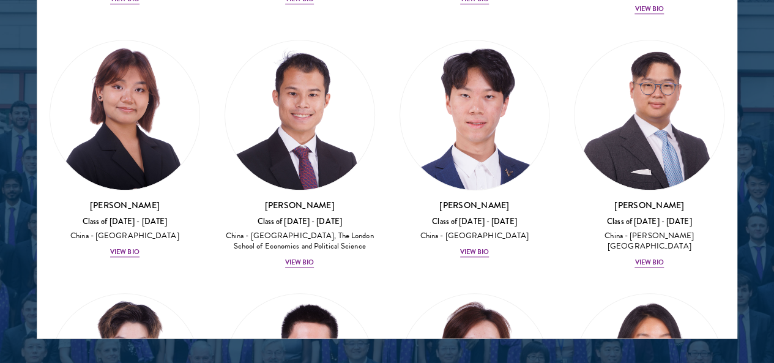
scroll to position [438, 0]
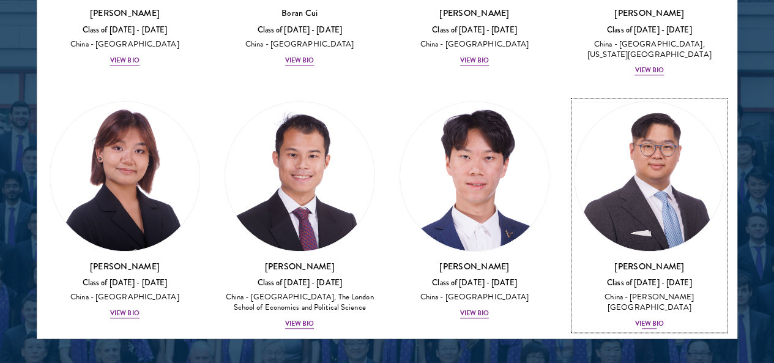
click at [574, 102] on img at bounding box center [648, 176] width 149 height 149
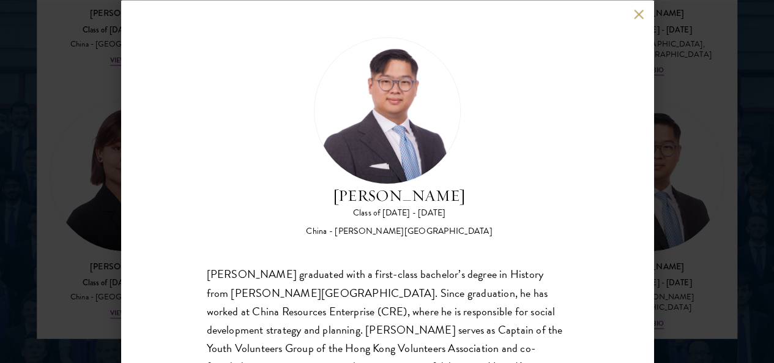
click at [641, 9] on div "[PERSON_NAME] Class of [DATE] - [DATE] [GEOGRAPHIC_DATA] - [PERSON_NAME][GEOGRA…" at bounding box center [387, 181] width 532 height 363
click at [637, 17] on button at bounding box center [639, 14] width 10 height 10
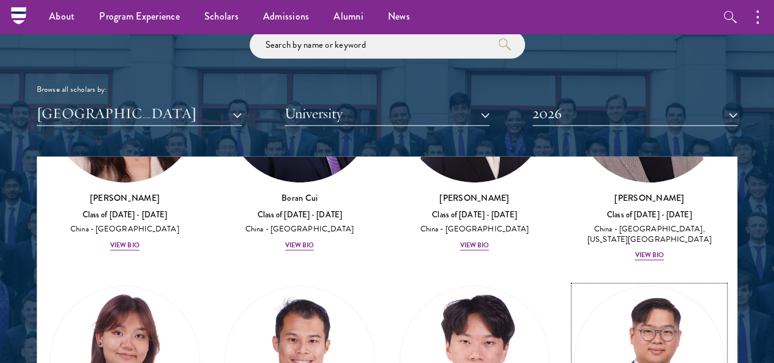
scroll to position [1257, 0]
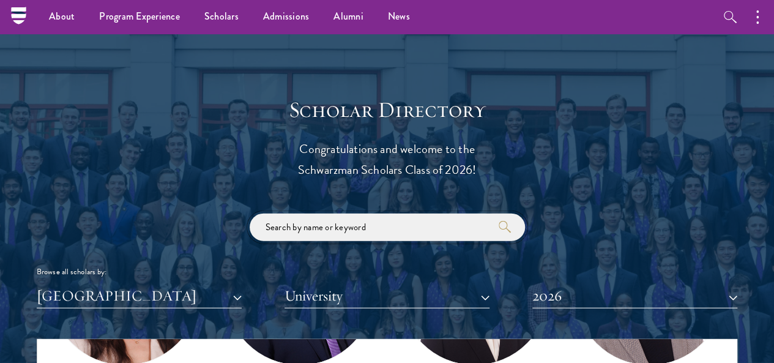
click at [365, 214] on input "search" at bounding box center [387, 228] width 275 height 28
click at [122, 283] on button "[GEOGRAPHIC_DATA]" at bounding box center [139, 295] width 205 height 25
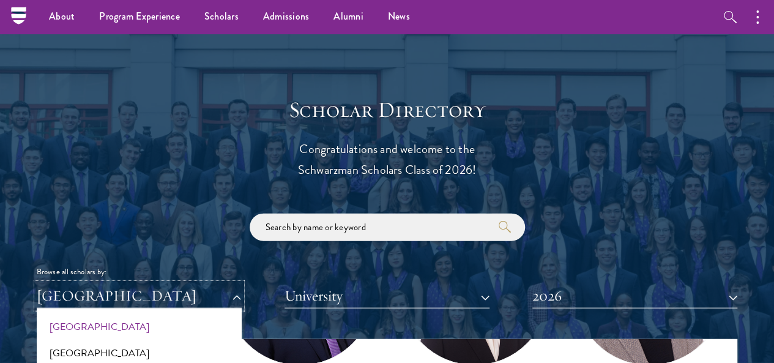
scroll to position [0, 0]
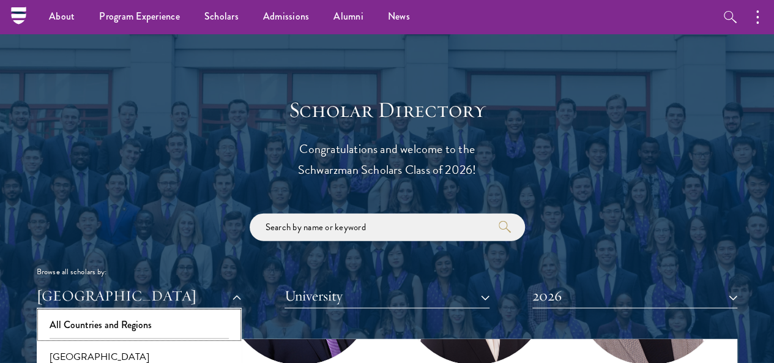
click at [152, 312] on button "All Countries and Regions" at bounding box center [139, 325] width 198 height 26
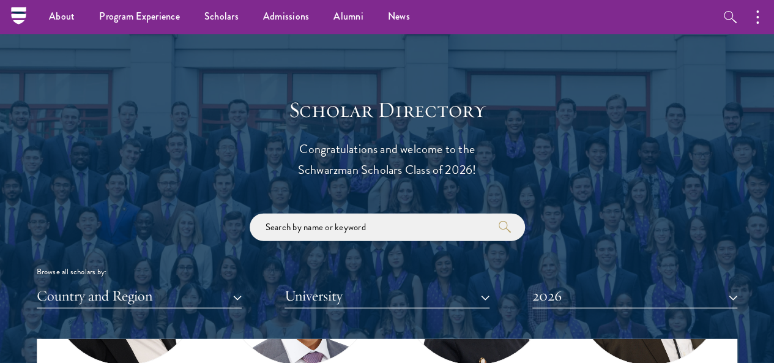
scroll to position [1611, 0]
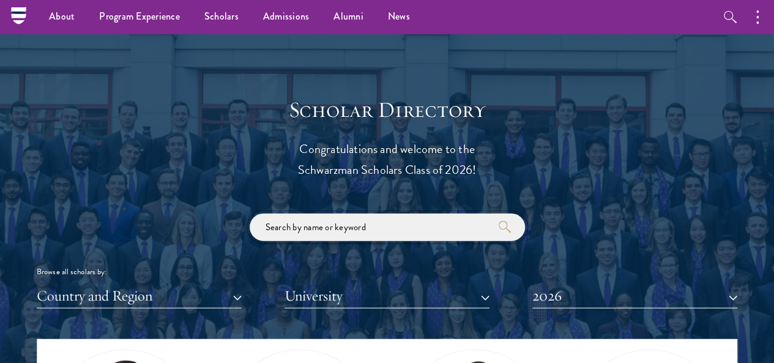
click at [329, 214] on input "search" at bounding box center [387, 228] width 275 height 28
type input "P"
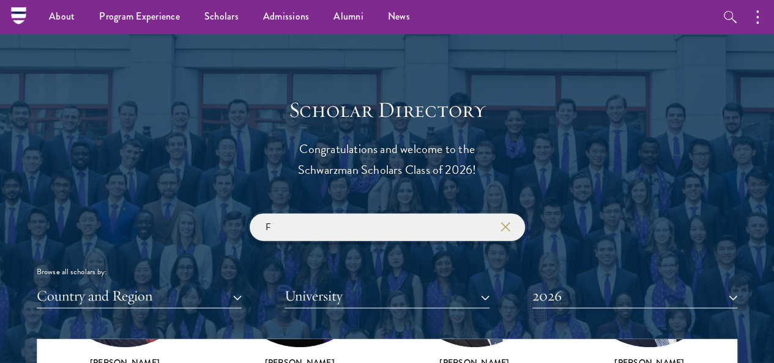
scroll to position [1611, 0]
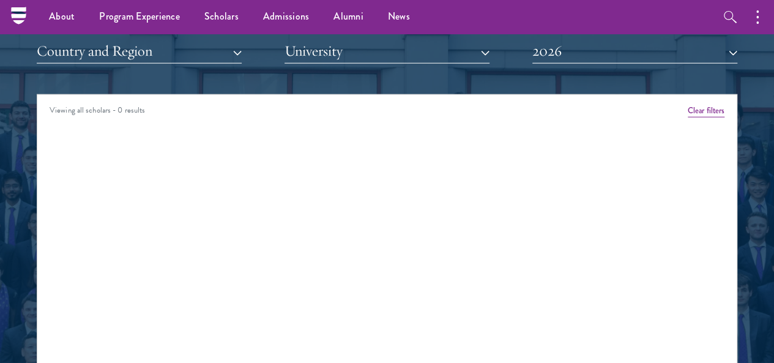
scroll to position [1379, 0]
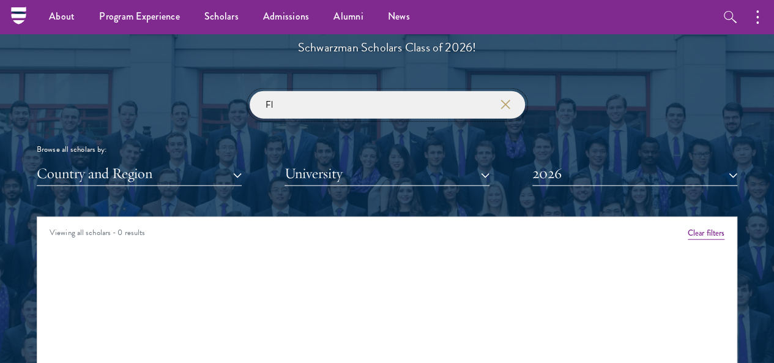
type input "F"
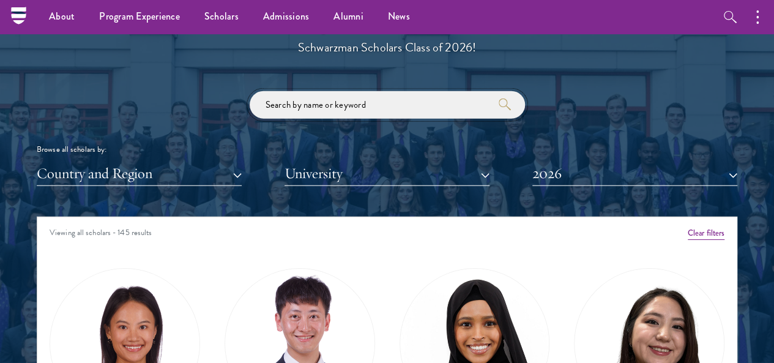
paste input "to [PERSON_NAME]"
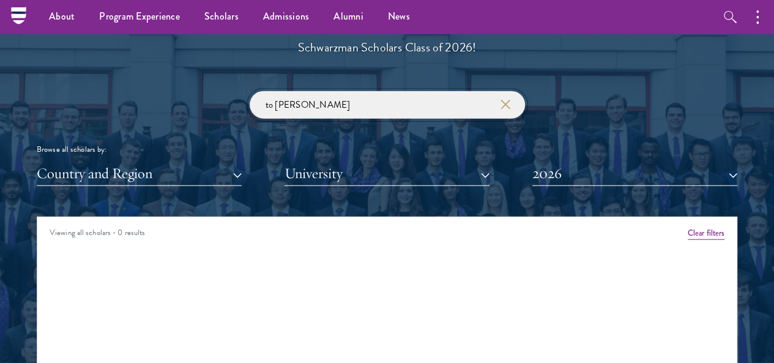
drag, startPoint x: 278, startPoint y: 81, endPoint x: 206, endPoint y: 90, distance: 72.8
click at [206, 91] on div "to [PERSON_NAME] Browse all scholars by: Country and Region All Countries and R…" at bounding box center [387, 138] width 701 height 95
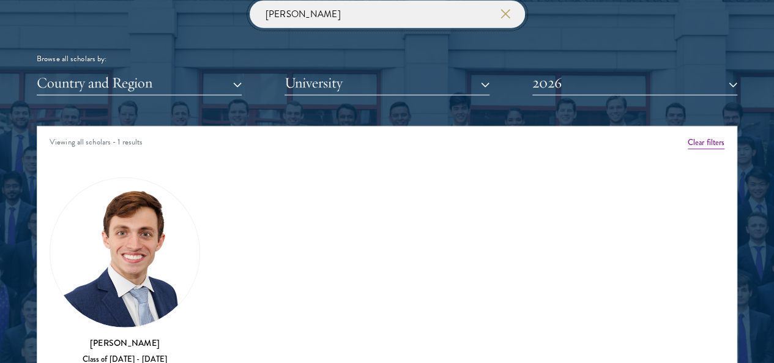
scroll to position [1501, 0]
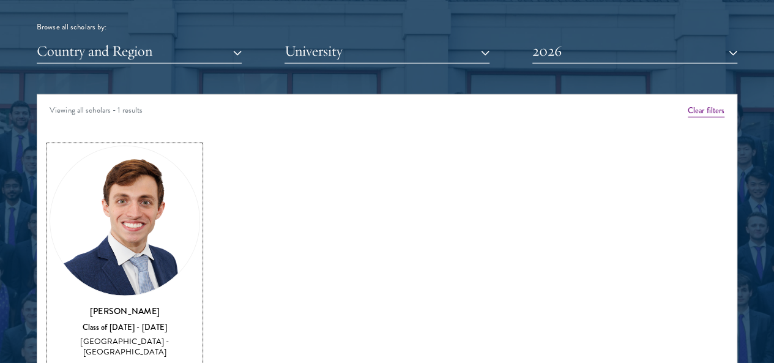
click at [145, 184] on img at bounding box center [124, 220] width 149 height 149
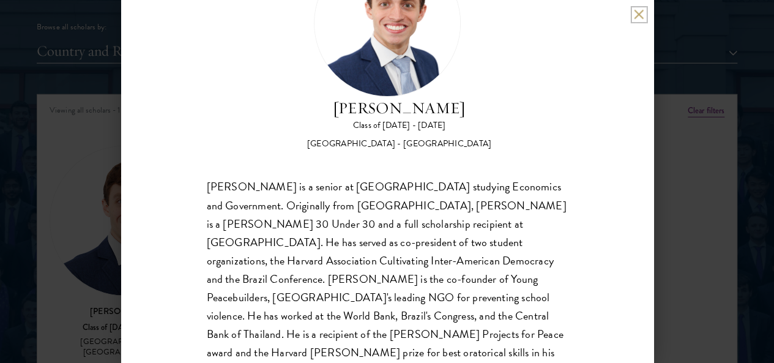
scroll to position [62, 0]
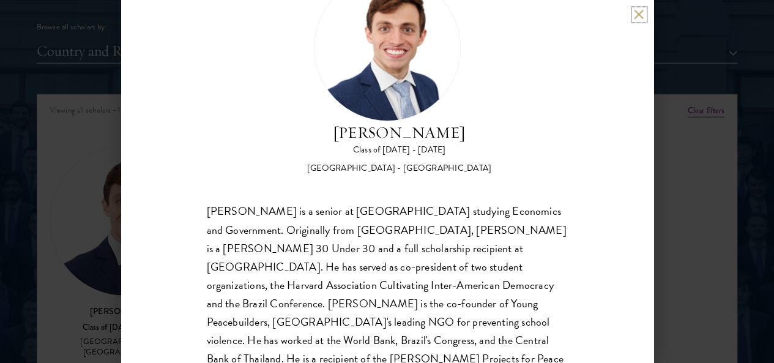
click at [641, 14] on button at bounding box center [639, 14] width 10 height 10
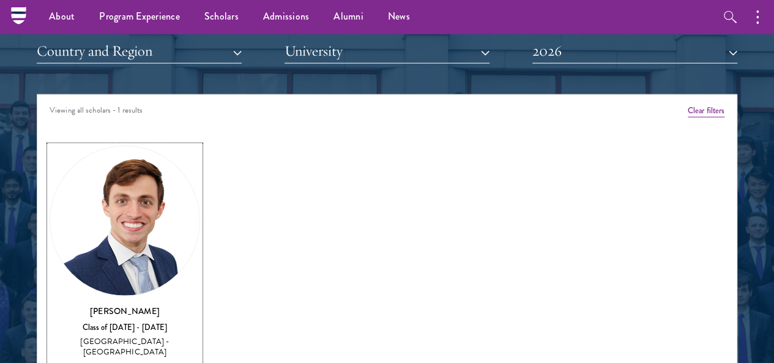
scroll to position [1379, 0]
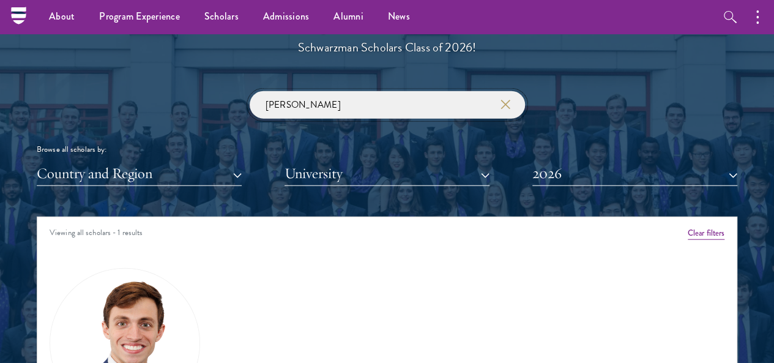
drag, startPoint x: 440, startPoint y: 77, endPoint x: 119, endPoint y: 77, distance: 321.8
click at [119, 91] on div "[PERSON_NAME] Browse all scholars by: Country and Region All Countries and Regi…" at bounding box center [387, 138] width 701 height 95
paste input "[PERSON_NAME]"
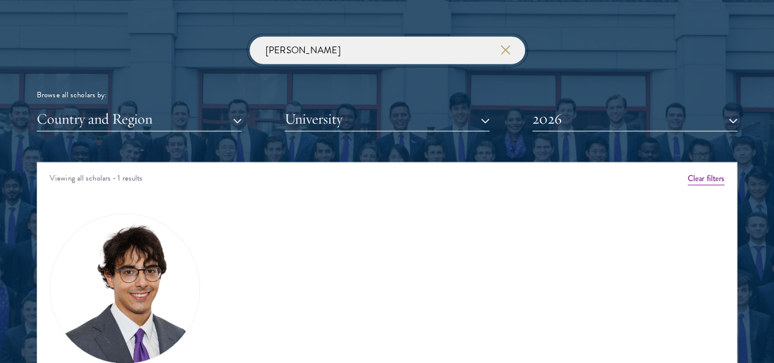
scroll to position [1563, 0]
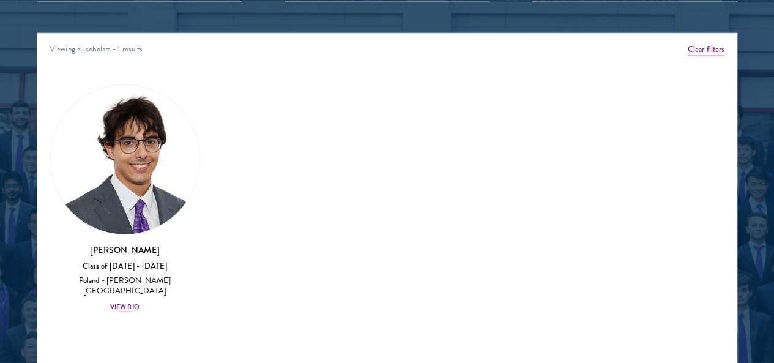
type input "[PERSON_NAME]"
click at [158, 103] on img at bounding box center [124, 159] width 149 height 149
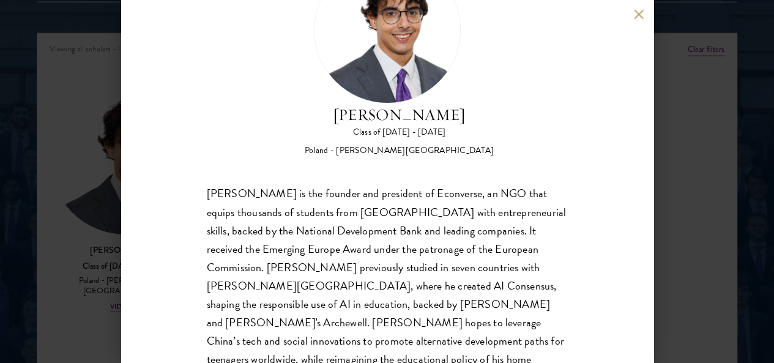
scroll to position [87, 0]
